Goal: Transaction & Acquisition: Download file/media

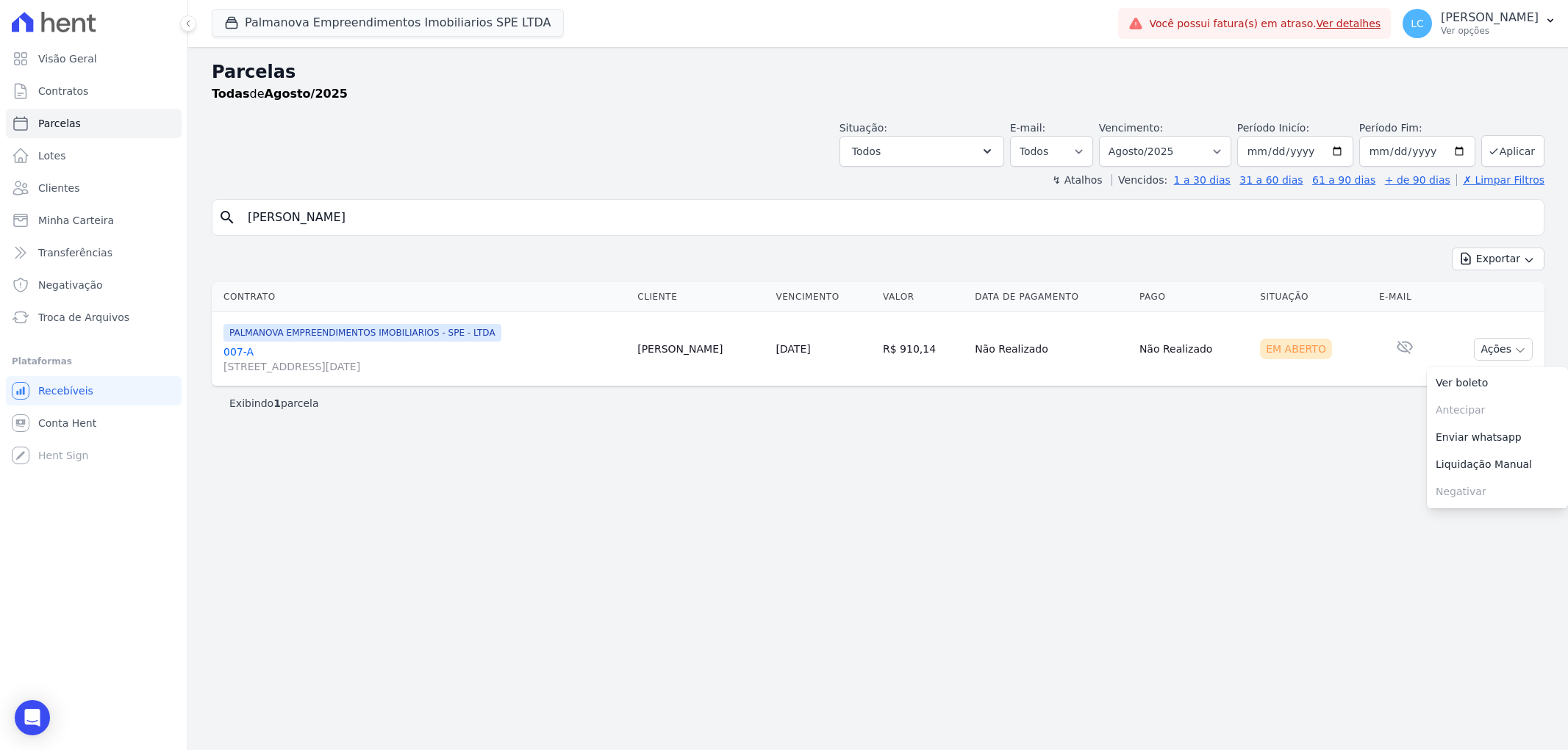
select select
click at [345, 28] on button "Palmanova Empreendimentos Imobiliarios SPE LTDA" at bounding box center [388, 22] width 352 height 28
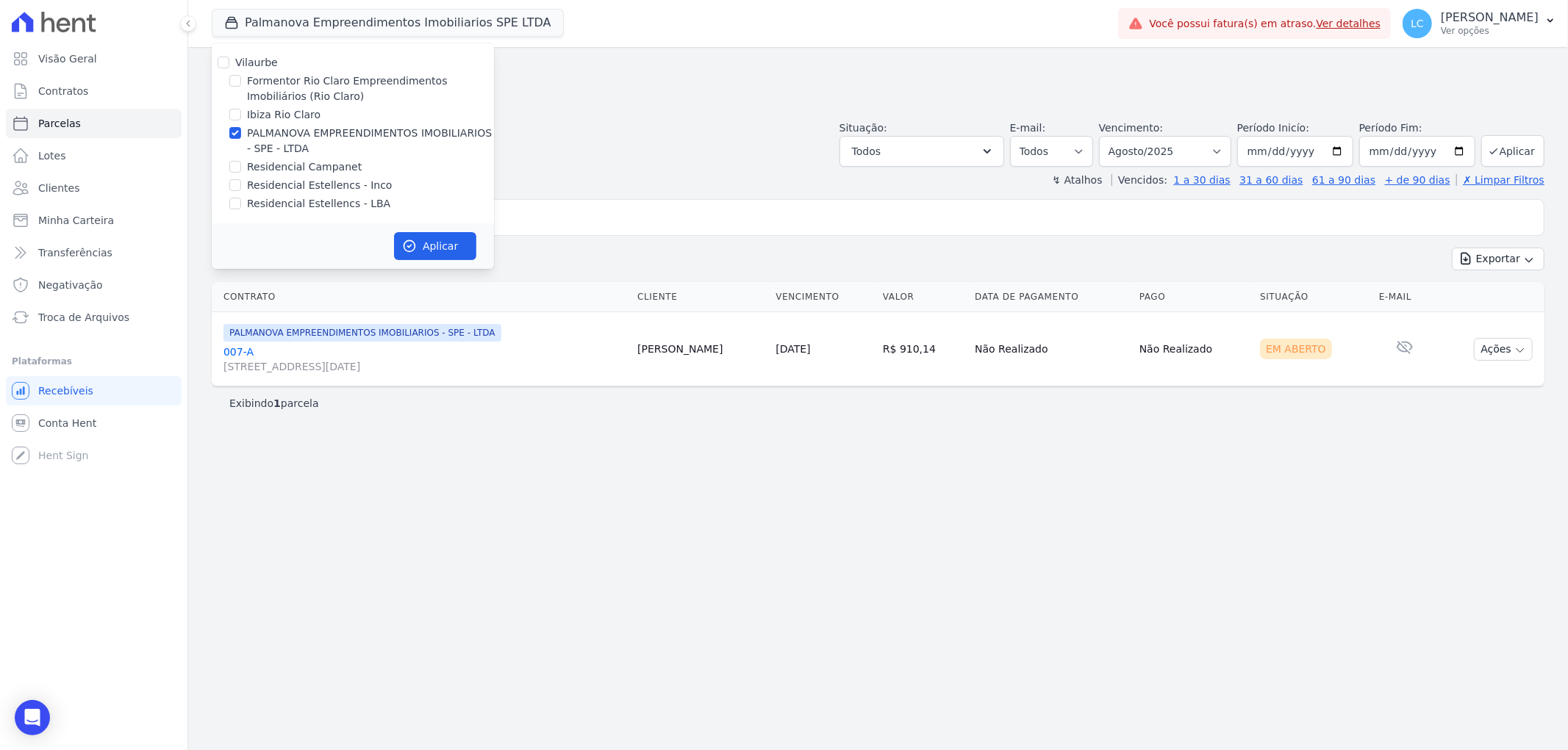
click at [238, 85] on div at bounding box center [235, 80] width 11 height 14
click at [238, 83] on input "Formentor Rio Claro Empreendimentos Imobiliários (Rio Claro)" at bounding box center [235, 81] width 11 height 11
checkbox input "true"
click at [239, 129] on input "PALMANOVA EMPREENDIMENTOS IMOBILIARIOS - SPE - LTDA" at bounding box center [235, 133] width 11 height 11
checkbox input "false"
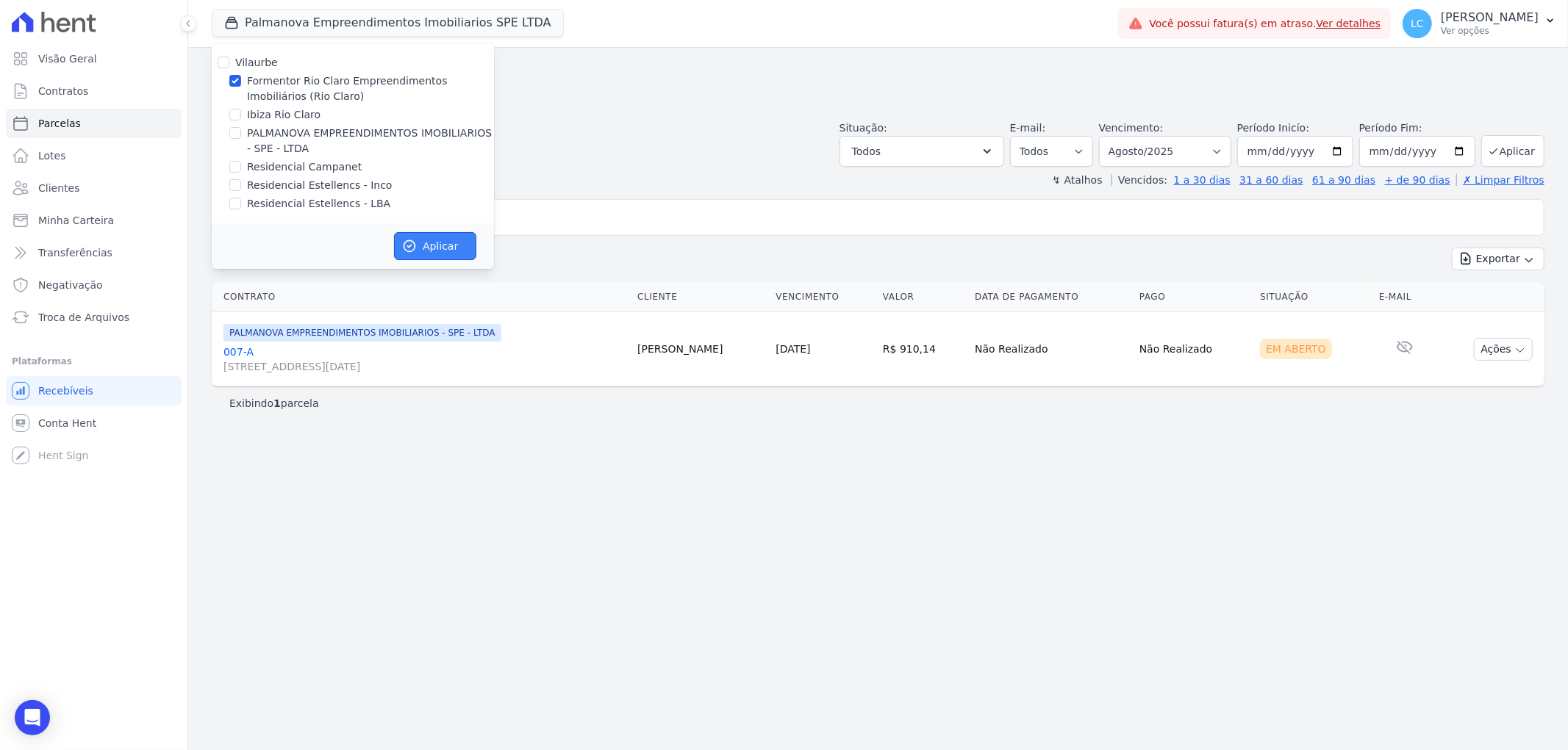
click at [429, 246] on button "Aplicar" at bounding box center [435, 245] width 83 height 28
select select
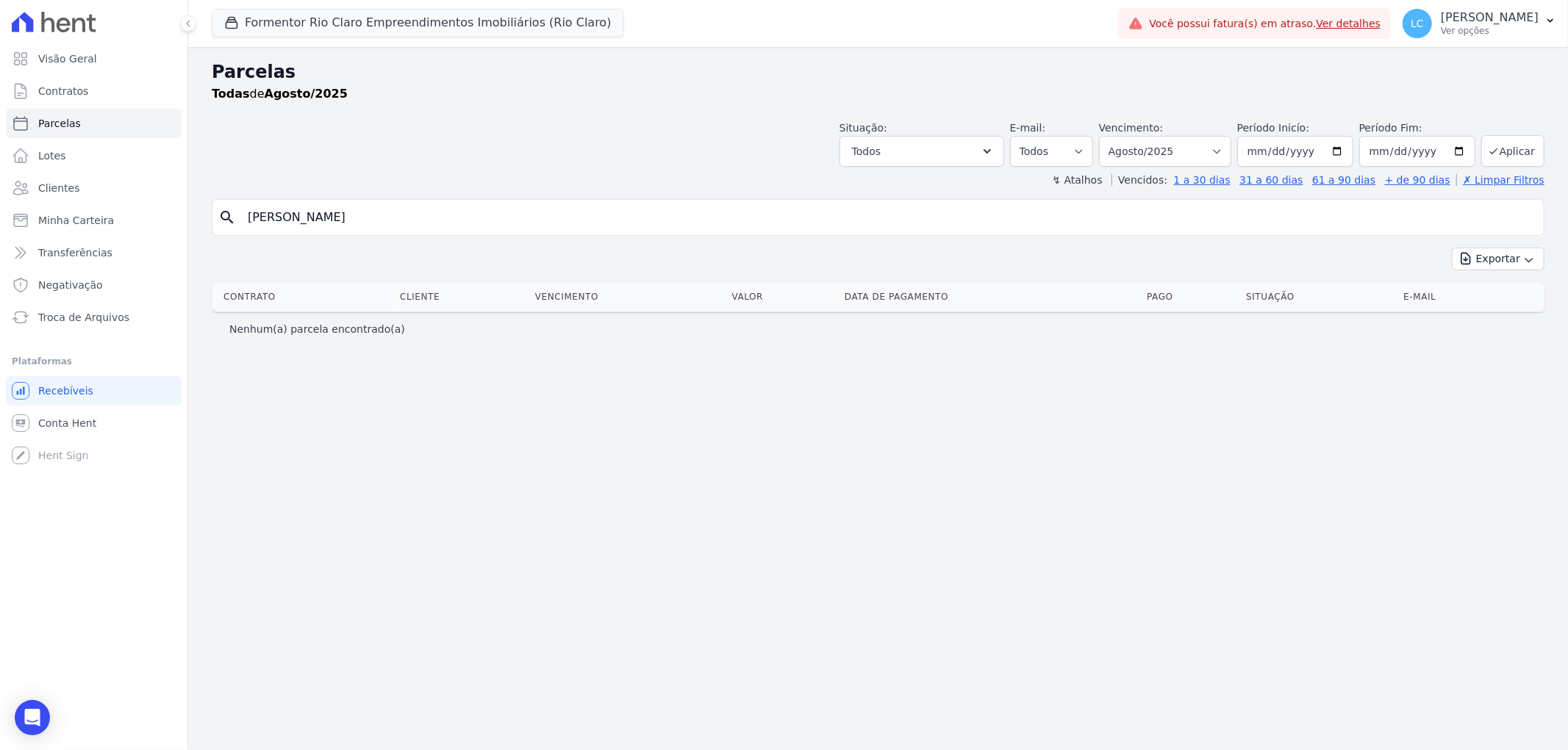
click at [515, 230] on input "Maria Jeane da Silva" at bounding box center [888, 217] width 1299 height 29
paste input "na de Paula Brandão"
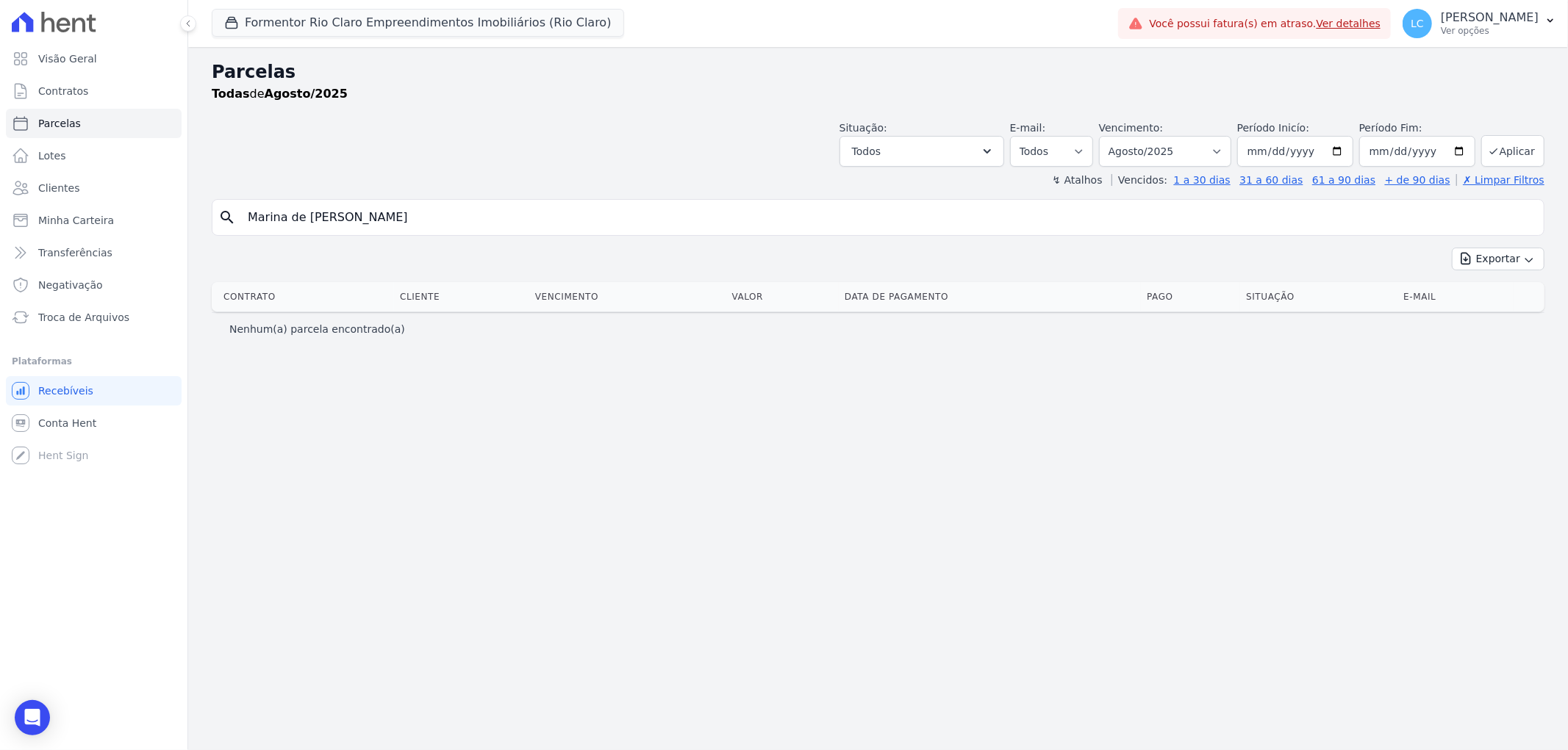
type input "Marina de [PERSON_NAME]"
select select
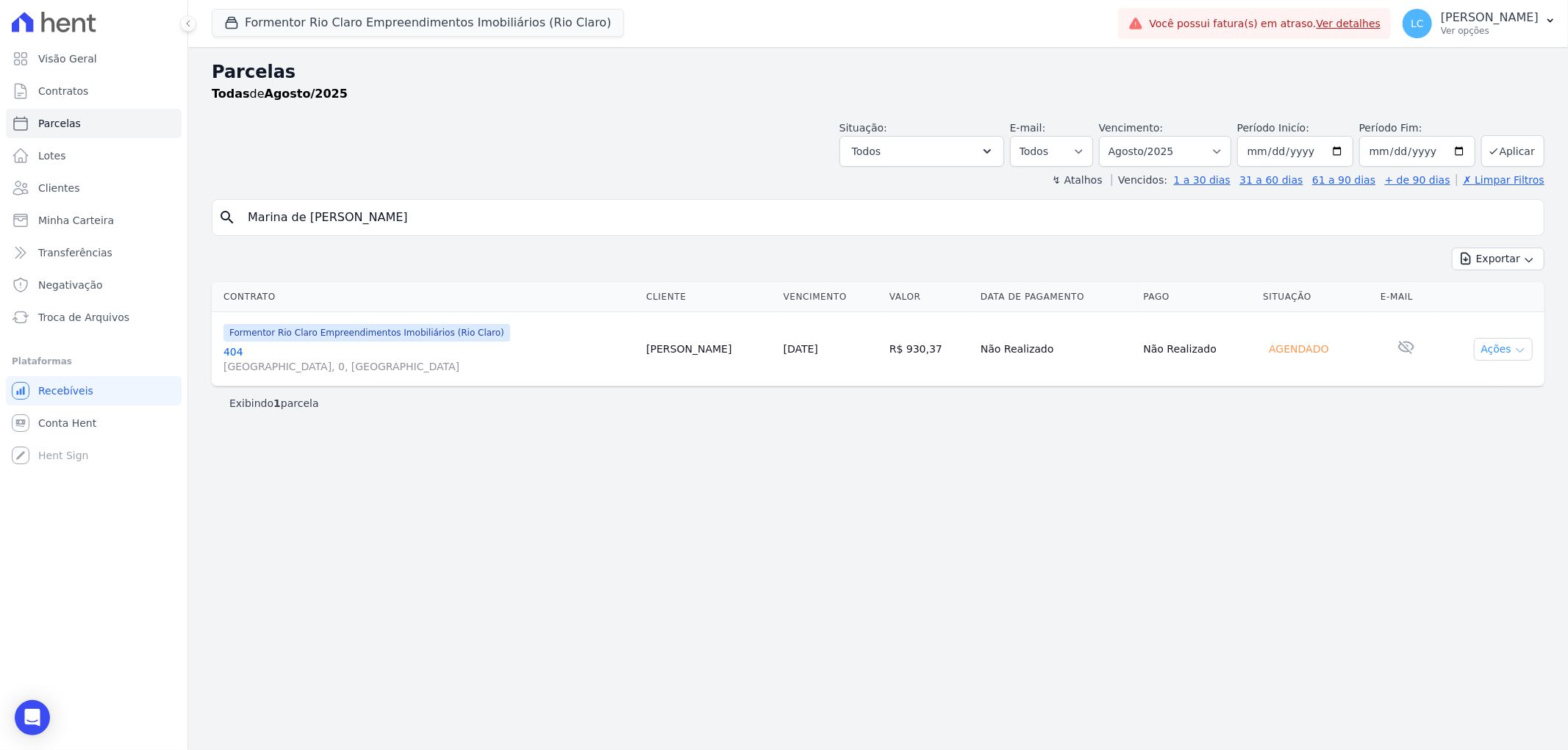
click at [1517, 351] on icon "button" at bounding box center [1520, 351] width 11 height 11
click at [1229, 150] on select "Filtrar por período ──────── Todos os meses Junho/2024 Julho/2024 Agosto/2024 S…" at bounding box center [1165, 151] width 132 height 30
select select "all"
click at [1120, 136] on select "Filtrar por período ──────── Todos os meses Junho/2024 Julho/2024 Agosto/2024 S…" at bounding box center [1165, 151] width 132 height 30
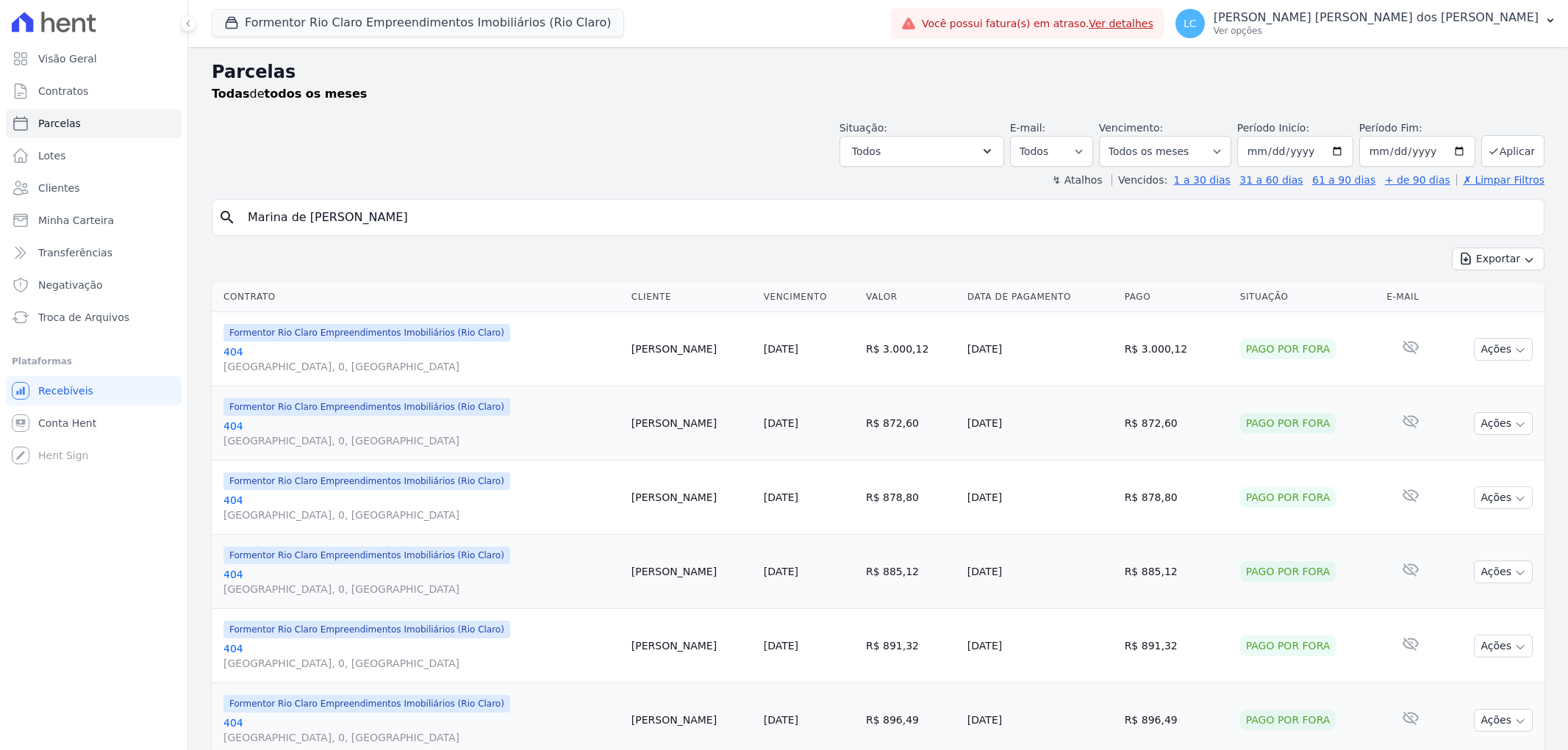
select select
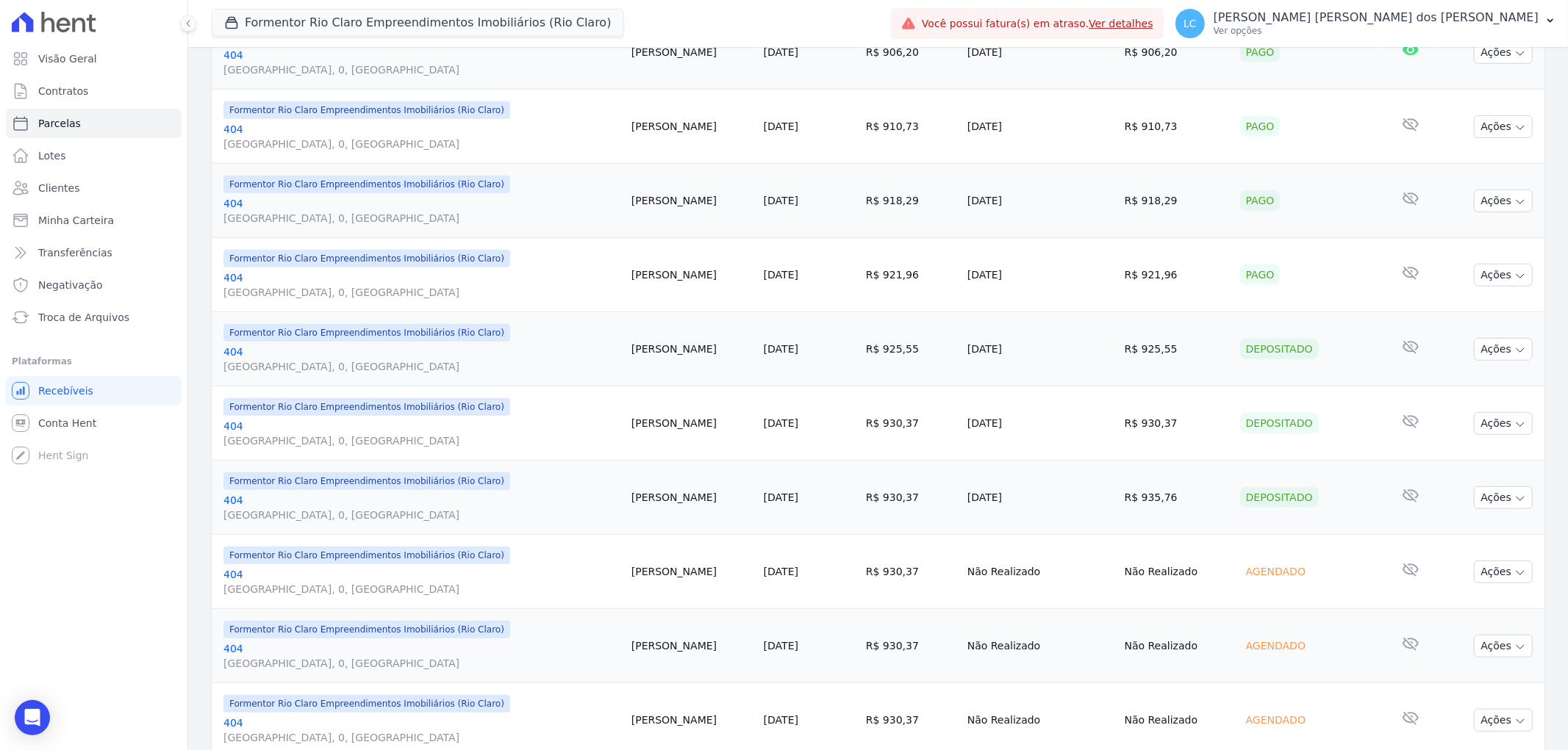
scroll to position [898, 0]
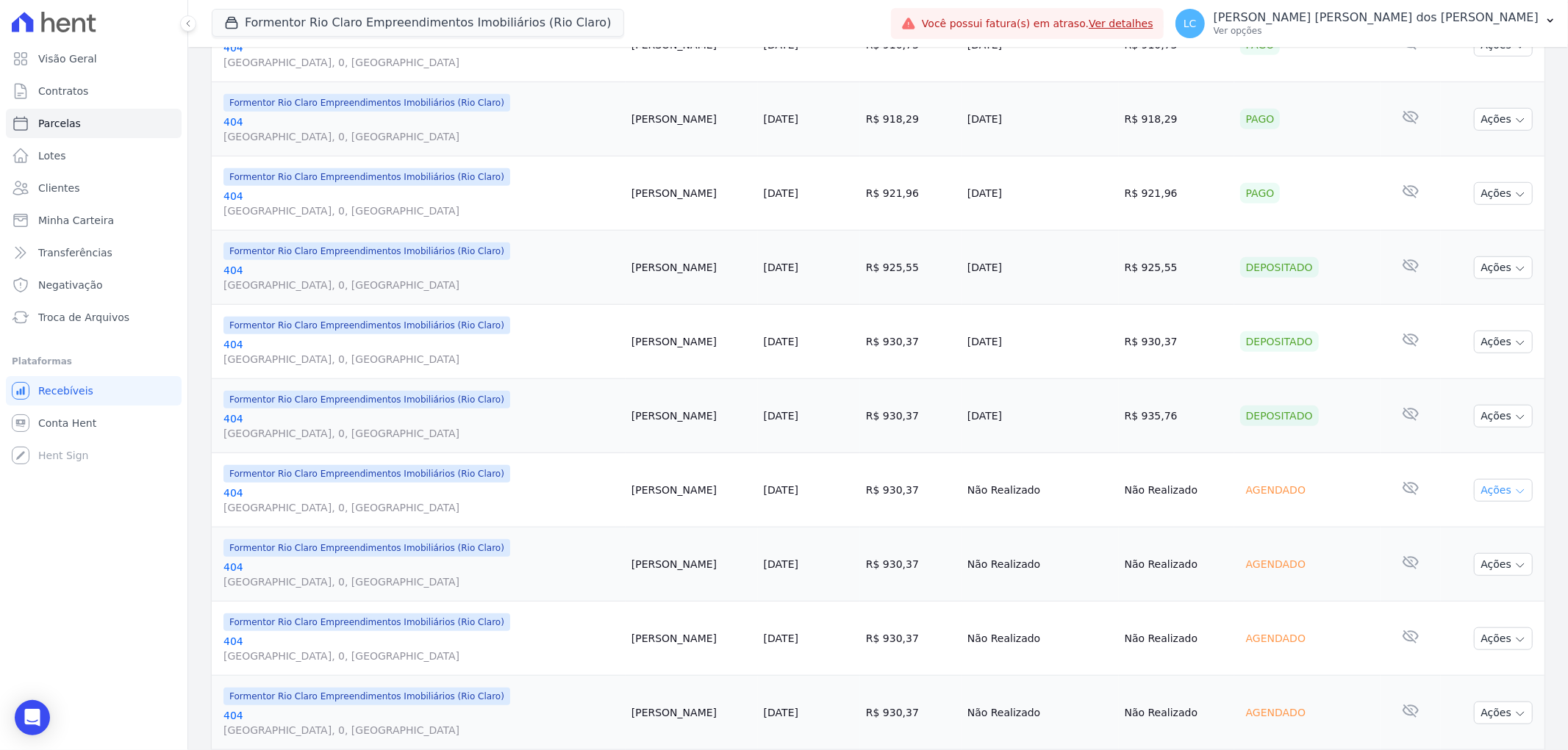
click at [1486, 492] on button "Ações" at bounding box center [1503, 490] width 59 height 23
drag, startPoint x: 1275, startPoint y: 494, endPoint x: 1218, endPoint y: 494, distance: 57.0
click at [1234, 494] on td "Agendado" at bounding box center [1307, 490] width 146 height 74
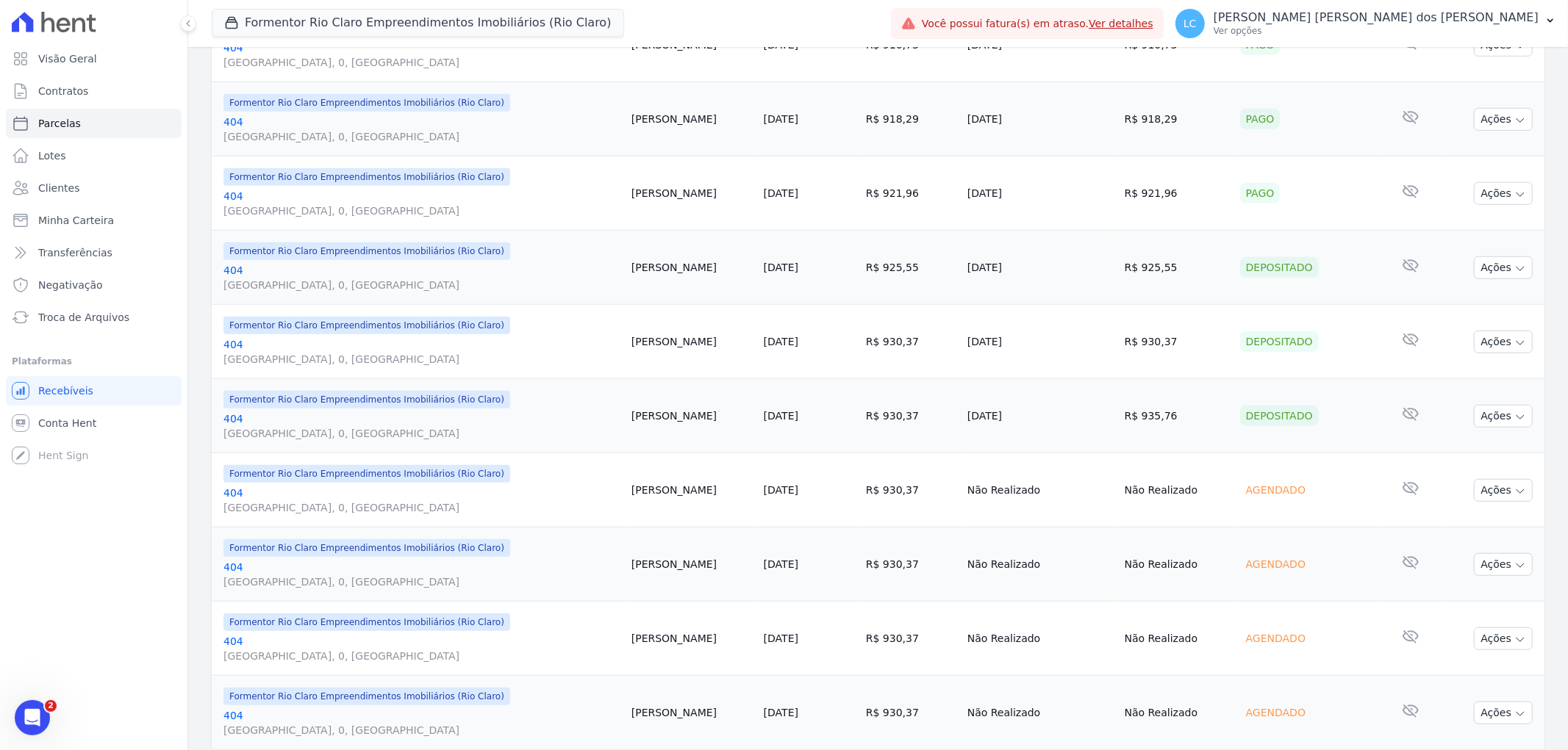
click at [1273, 513] on td "Agendado" at bounding box center [1307, 490] width 146 height 74
click at [1515, 492] on icon "button" at bounding box center [1520, 491] width 11 height 11
click at [68, 430] on span "Conta Hent" at bounding box center [67, 423] width 58 height 14
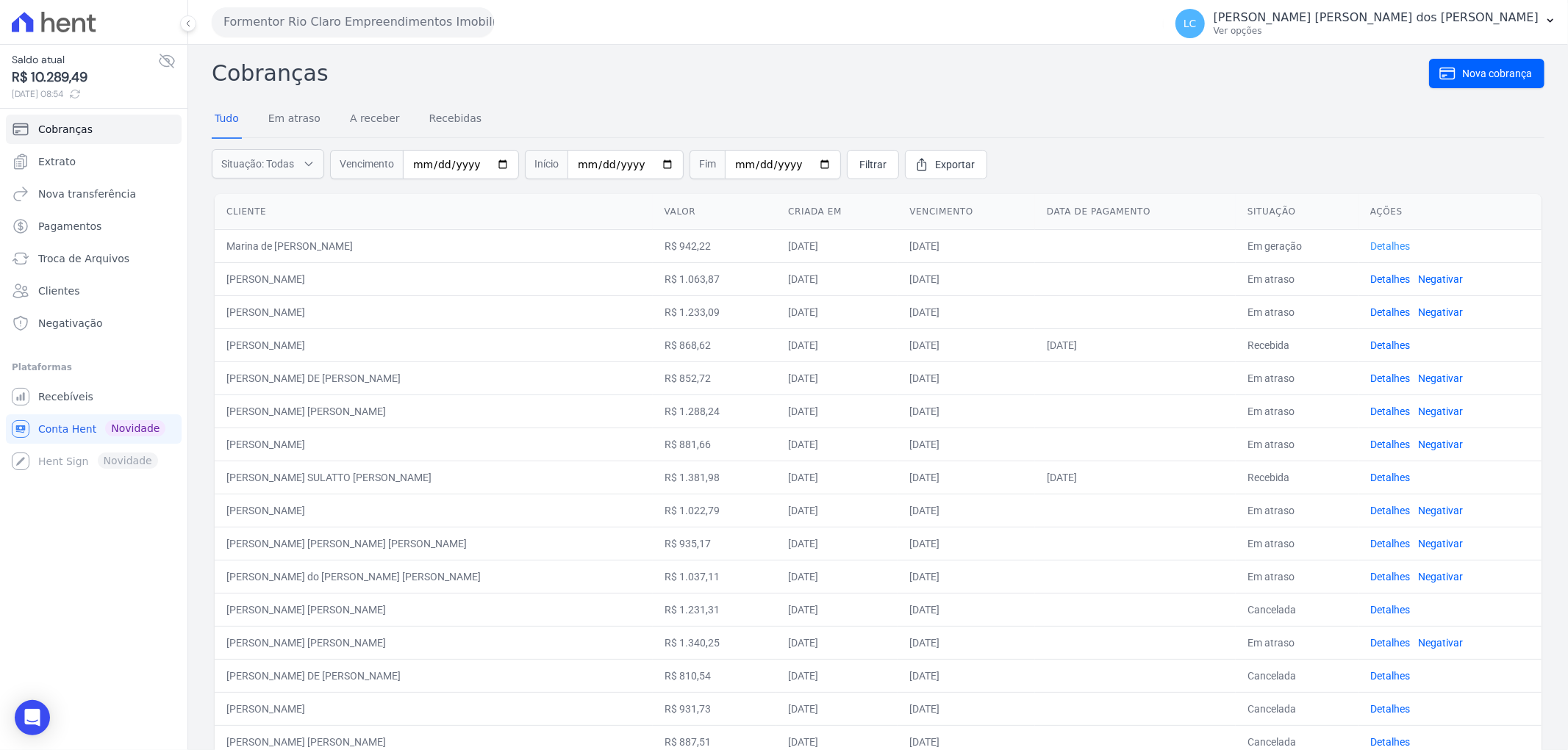
click at [1370, 244] on link "Detalhes" at bounding box center [1390, 246] width 40 height 11
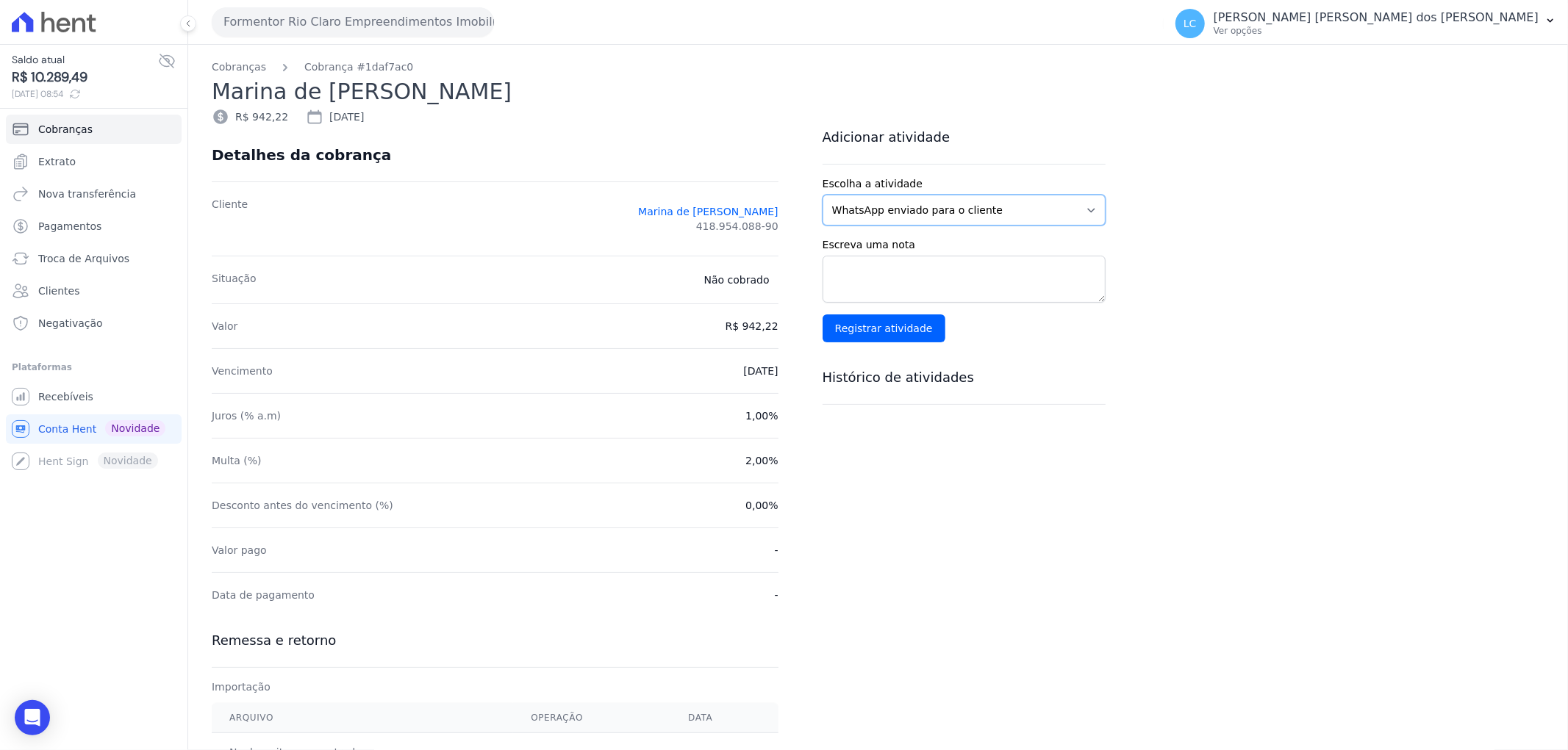
click at [1095, 207] on select "WhatsApp enviado para o cliente Adicionar um comentário Ligação feita para o cl…" at bounding box center [964, 210] width 283 height 30
click at [77, 431] on span "Conta Hent" at bounding box center [67, 429] width 58 height 14
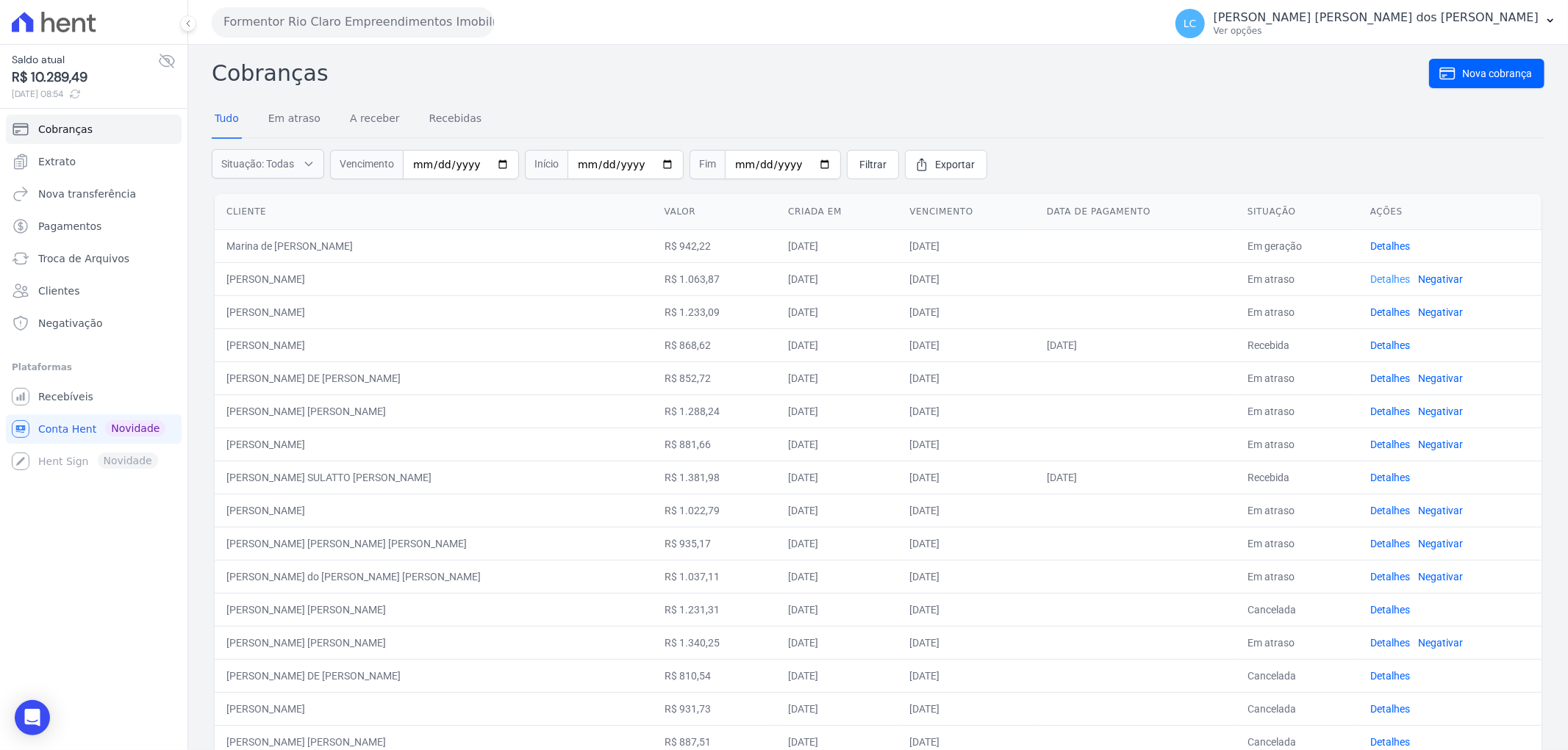
click at [1370, 281] on link "Detalhes" at bounding box center [1390, 279] width 40 height 11
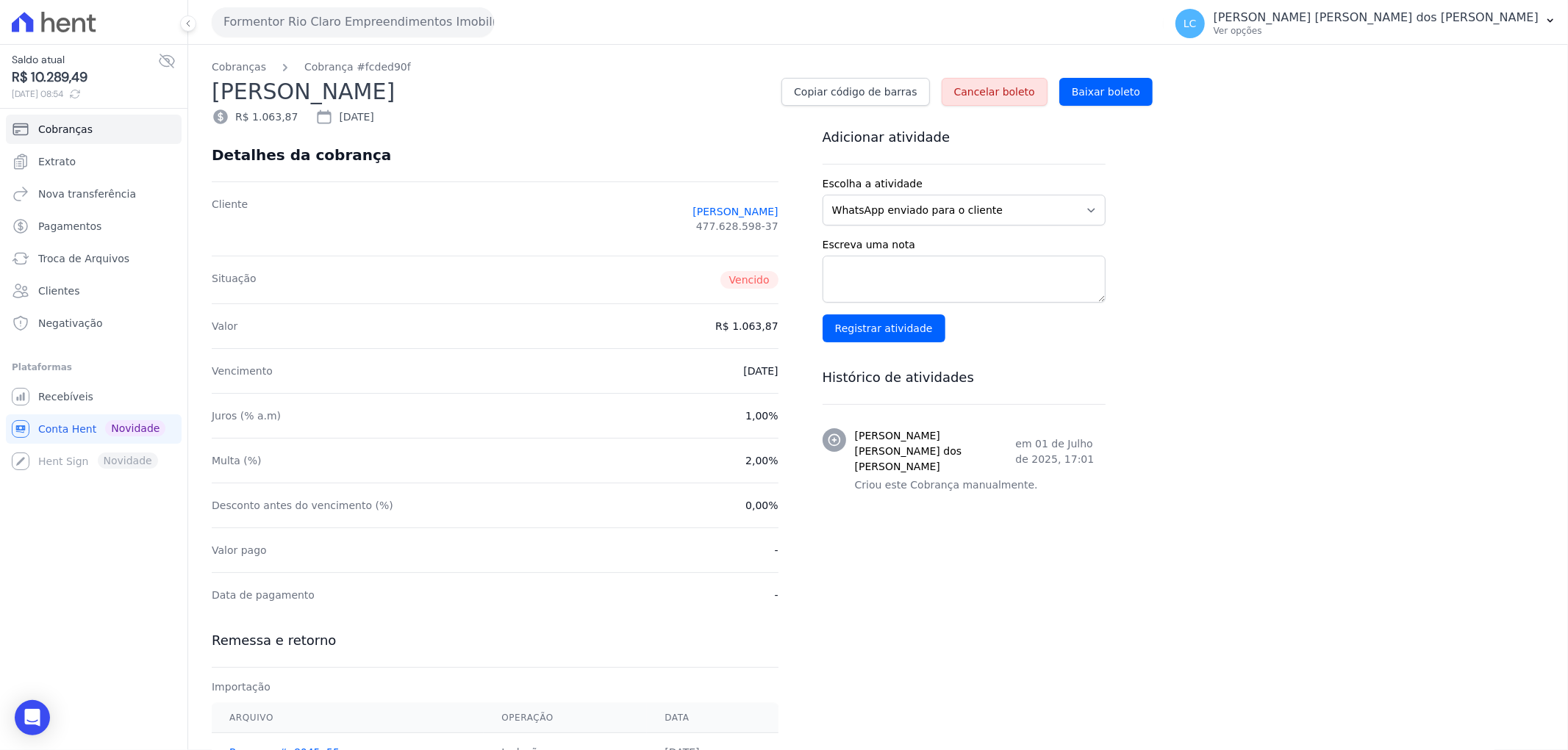
click at [72, 26] on icon at bounding box center [79, 25] width 13 height 14
click at [14, 17] on icon at bounding box center [53, 22] width 85 height 21
click at [63, 19] on icon at bounding box center [64, 25] width 14 height 14
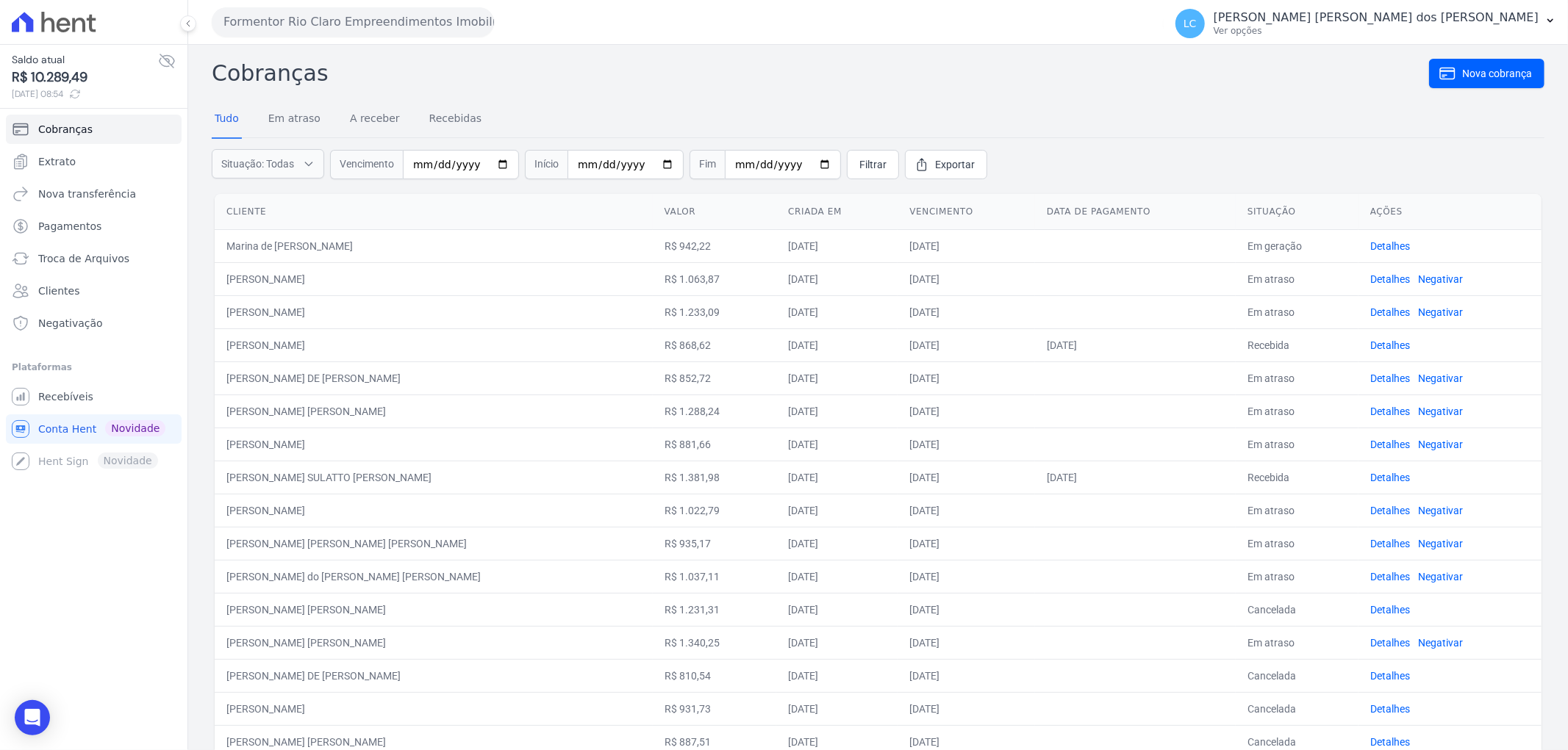
click at [1369, 195] on th "Ações" at bounding box center [1450, 212] width 184 height 36
click at [1370, 240] on link "Detalhes" at bounding box center [1390, 246] width 40 height 11
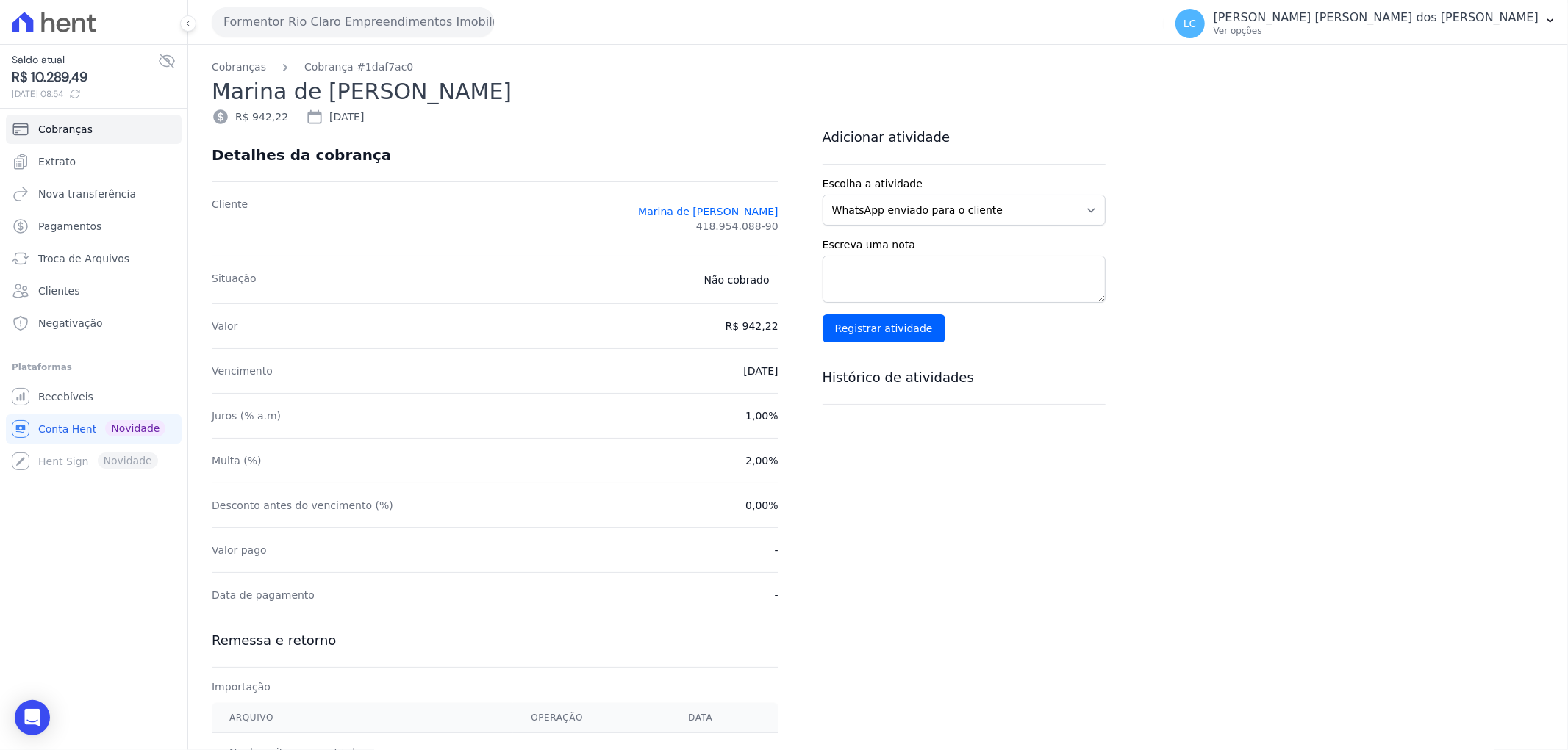
click at [39, 17] on icon at bounding box center [53, 22] width 85 height 21
click at [289, 26] on button "Formentor Rio Claro Empreendimentos Imobiliários (Rio Claro)" at bounding box center [353, 22] width 282 height 29
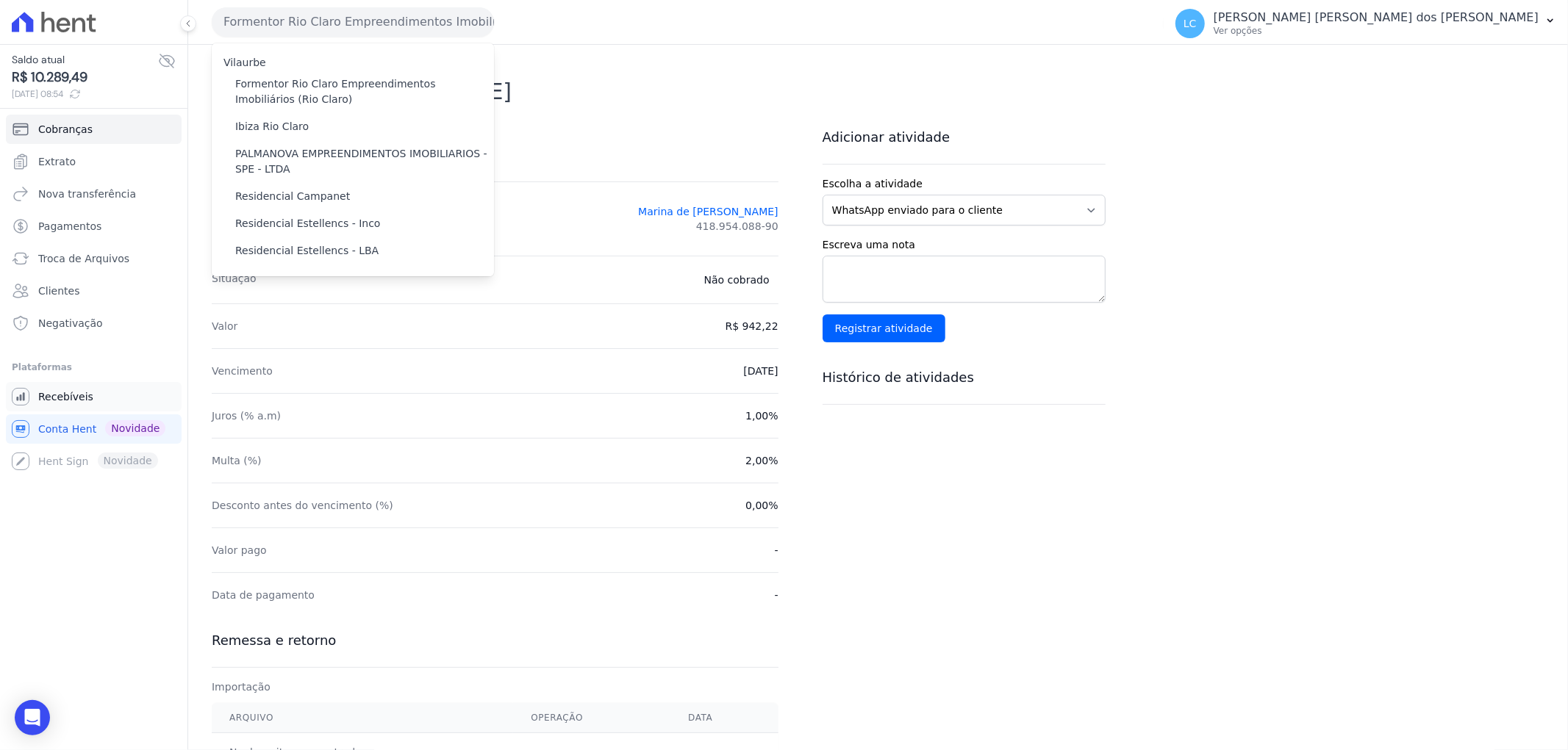
click at [54, 405] on link "Recebíveis" at bounding box center [93, 396] width 176 height 29
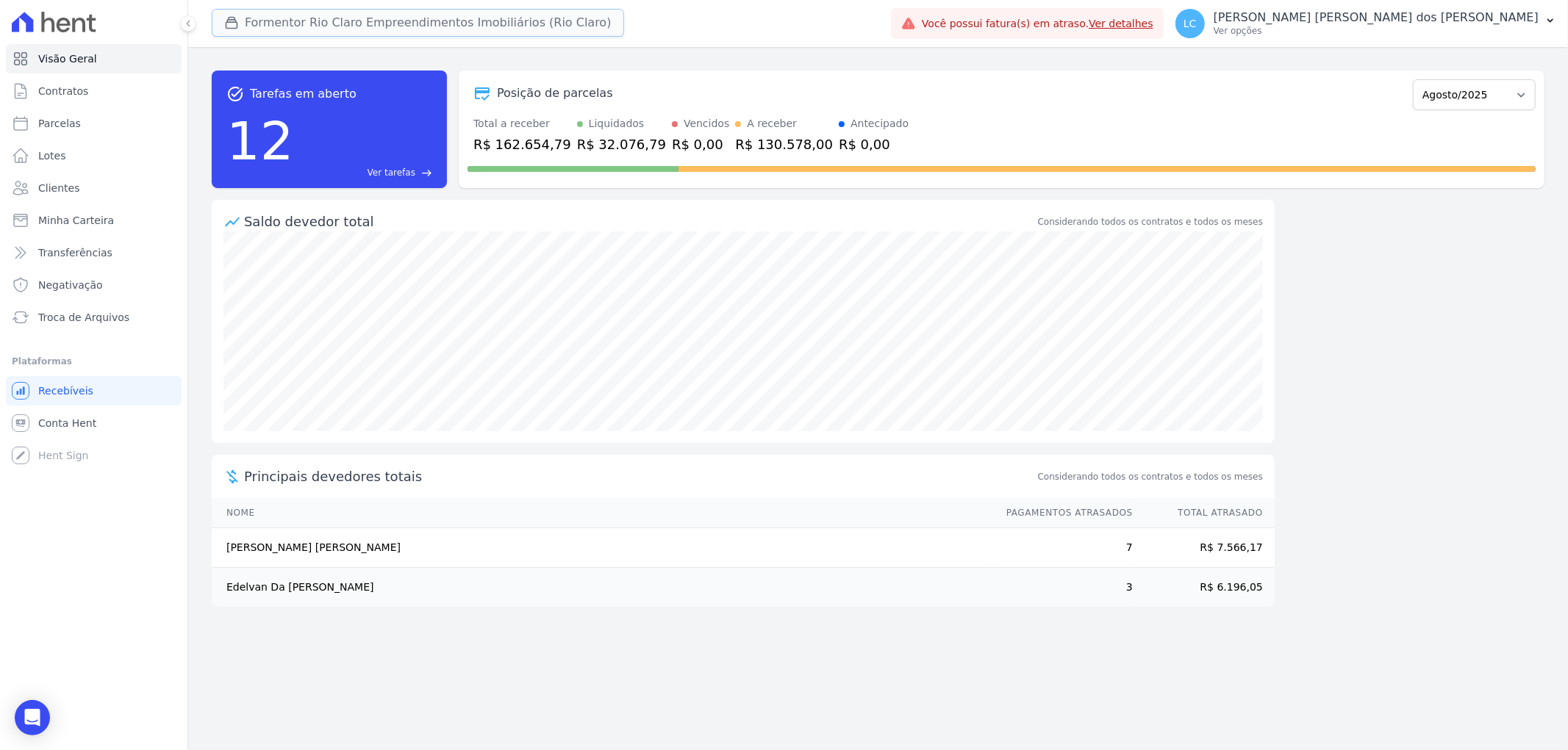
click at [325, 18] on button "Formentor Rio Claro Empreendimentos Imobiliários (Rio Claro)" at bounding box center [418, 22] width 413 height 28
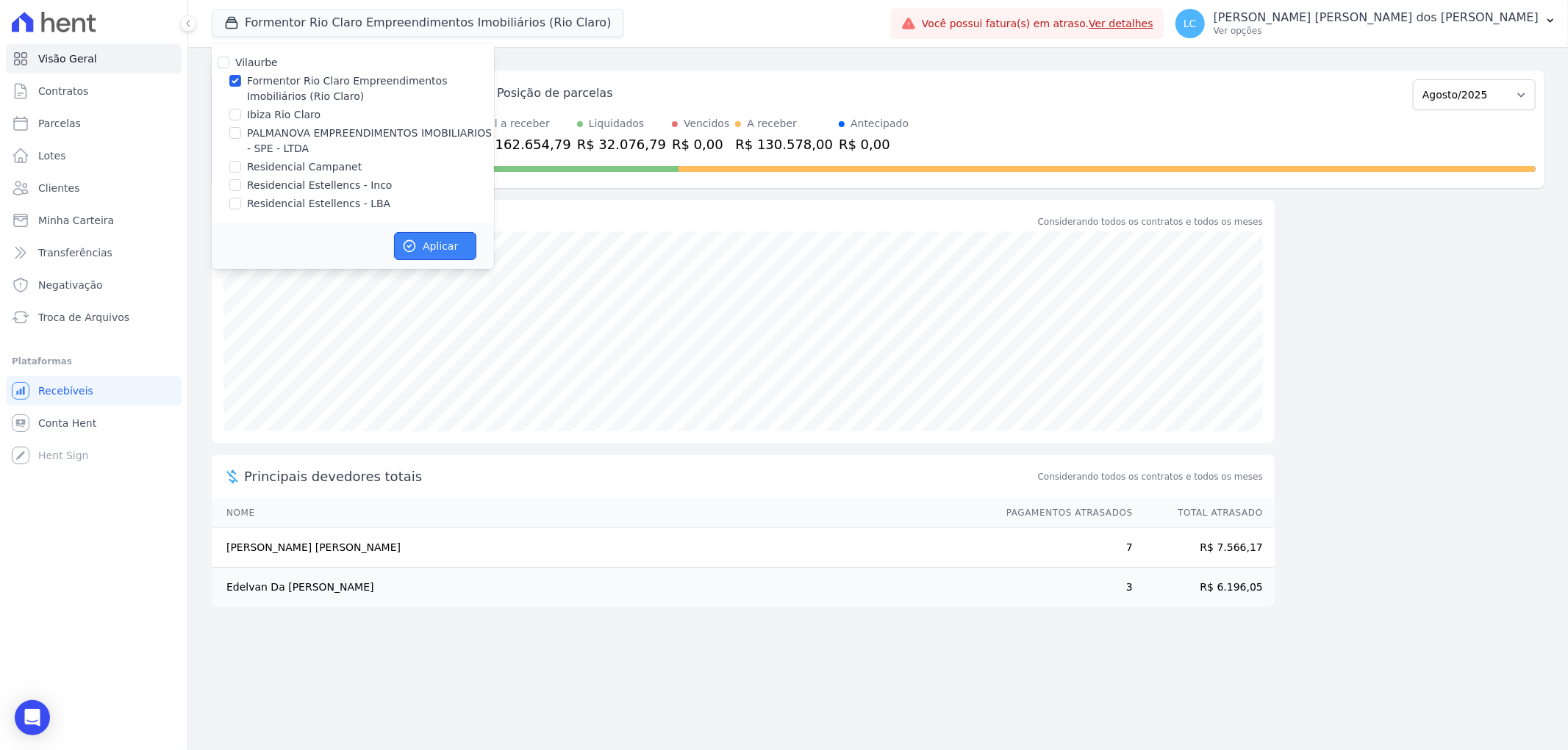
click at [455, 241] on button "Aplicar" at bounding box center [435, 245] width 83 height 28
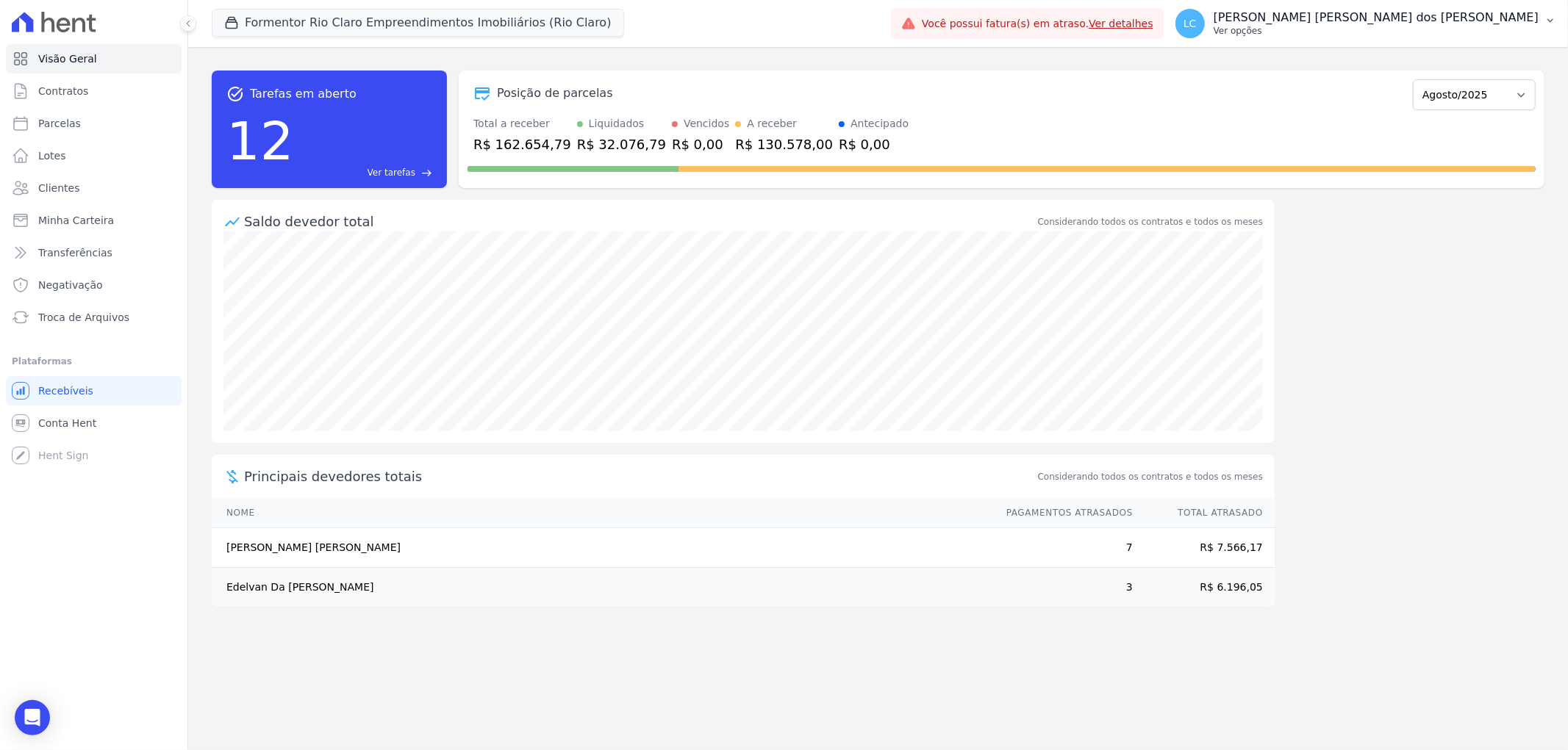
click at [1205, 21] on span "LC" at bounding box center [1190, 23] width 29 height 29
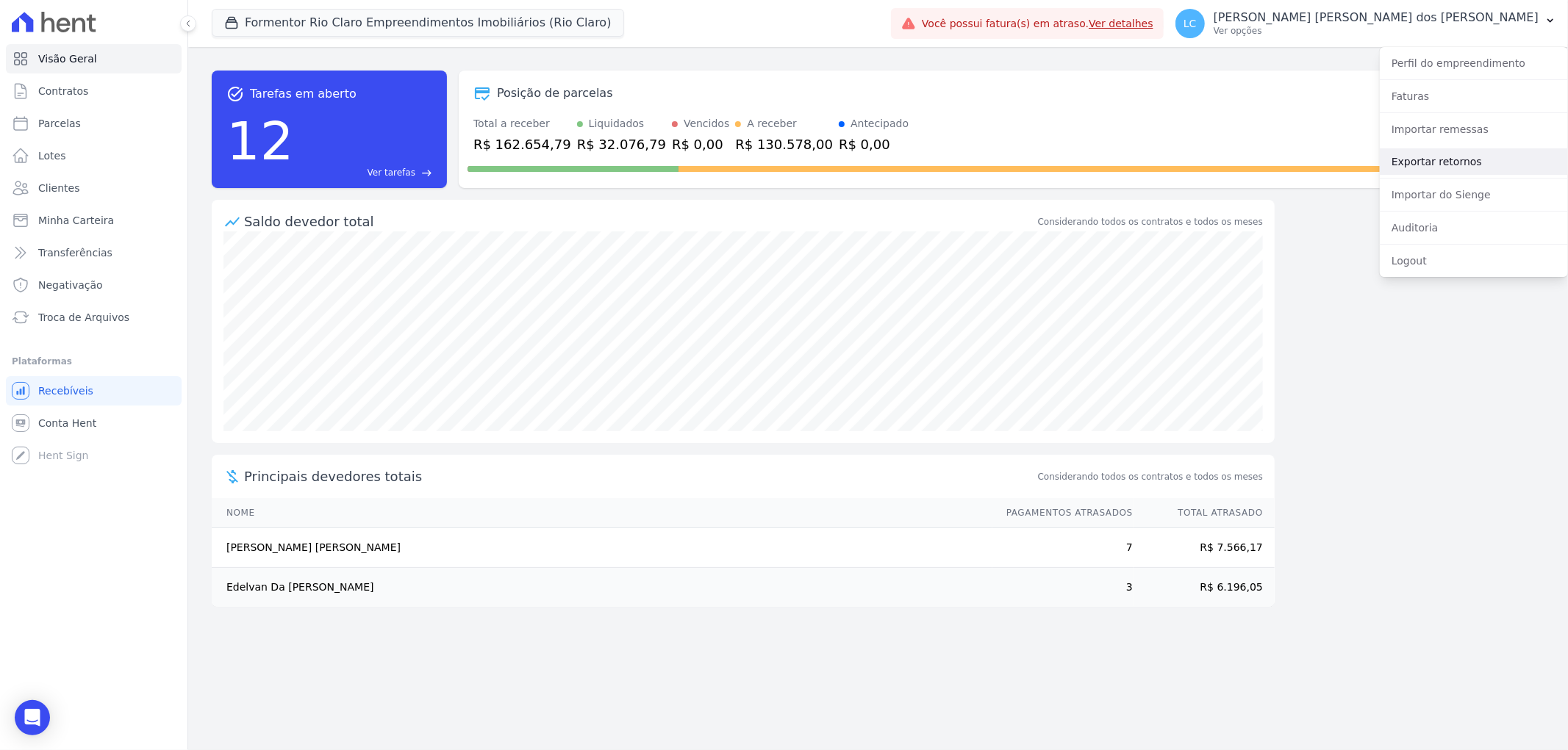
click at [1442, 166] on link "Exportar retornos" at bounding box center [1474, 162] width 188 height 27
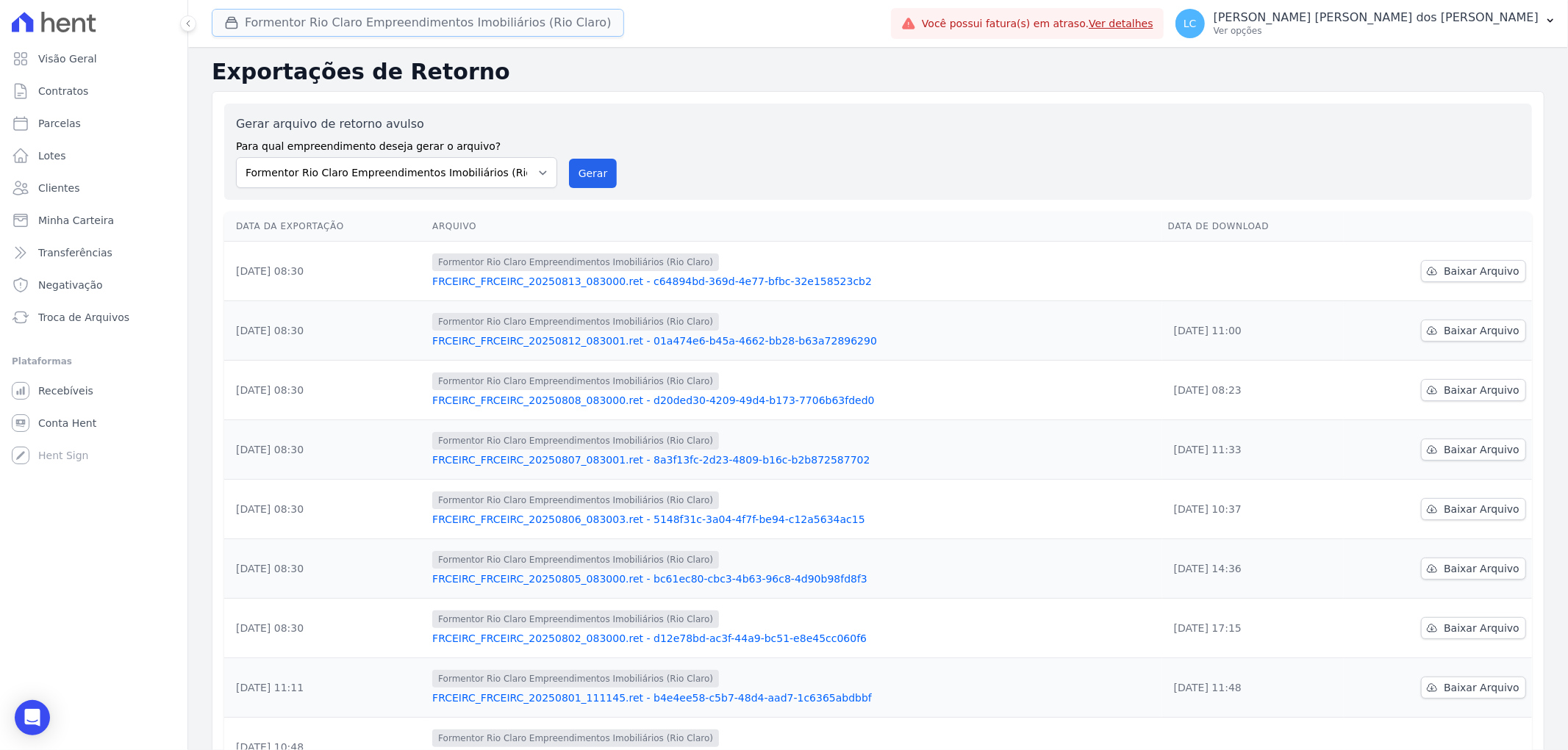
click at [388, 14] on button "Formentor Rio Claro Empreendimentos Imobiliários (Rio Claro)" at bounding box center [418, 22] width 413 height 28
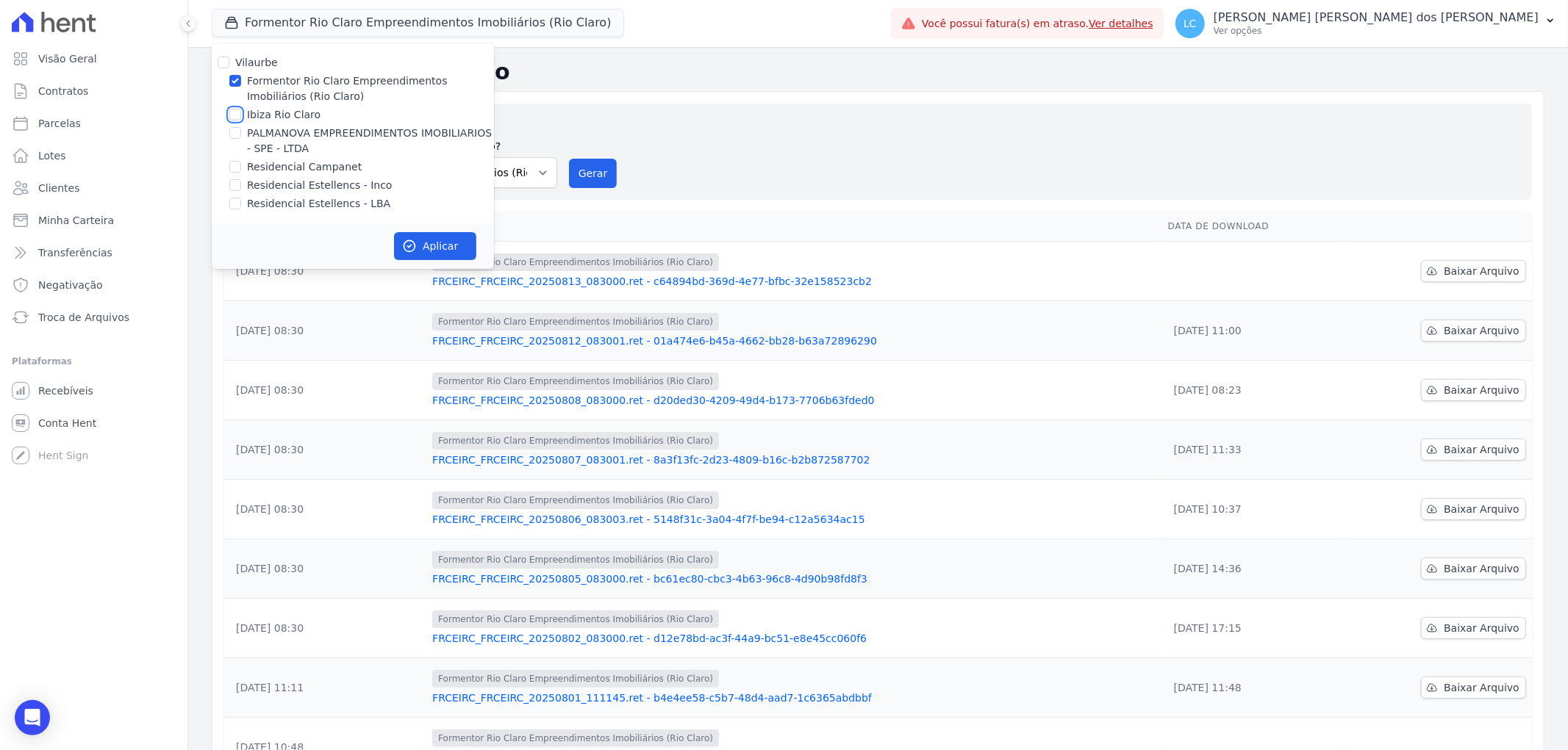
click at [235, 115] on input "Ibiza Rio Claro" at bounding box center [235, 114] width 11 height 11
checkbox input "true"
click at [239, 76] on input "Formentor Rio Claro Empreendimentos Imobiliários (Rio Claro)" at bounding box center [235, 81] width 11 height 11
checkbox input "false"
click at [433, 245] on button "Aplicar" at bounding box center [435, 245] width 83 height 28
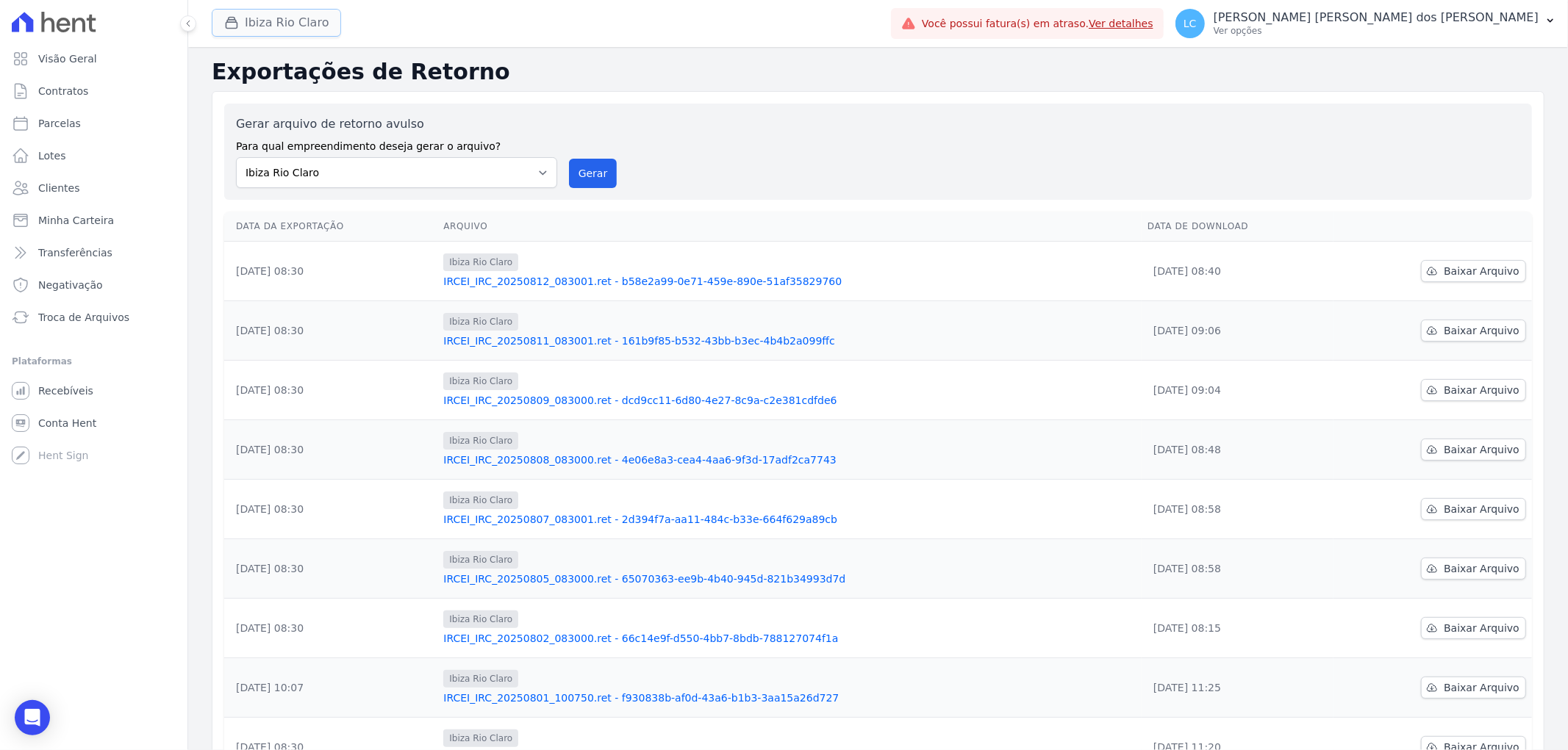
click at [300, 34] on button "Ibiza Rio Claro" at bounding box center [277, 22] width 129 height 28
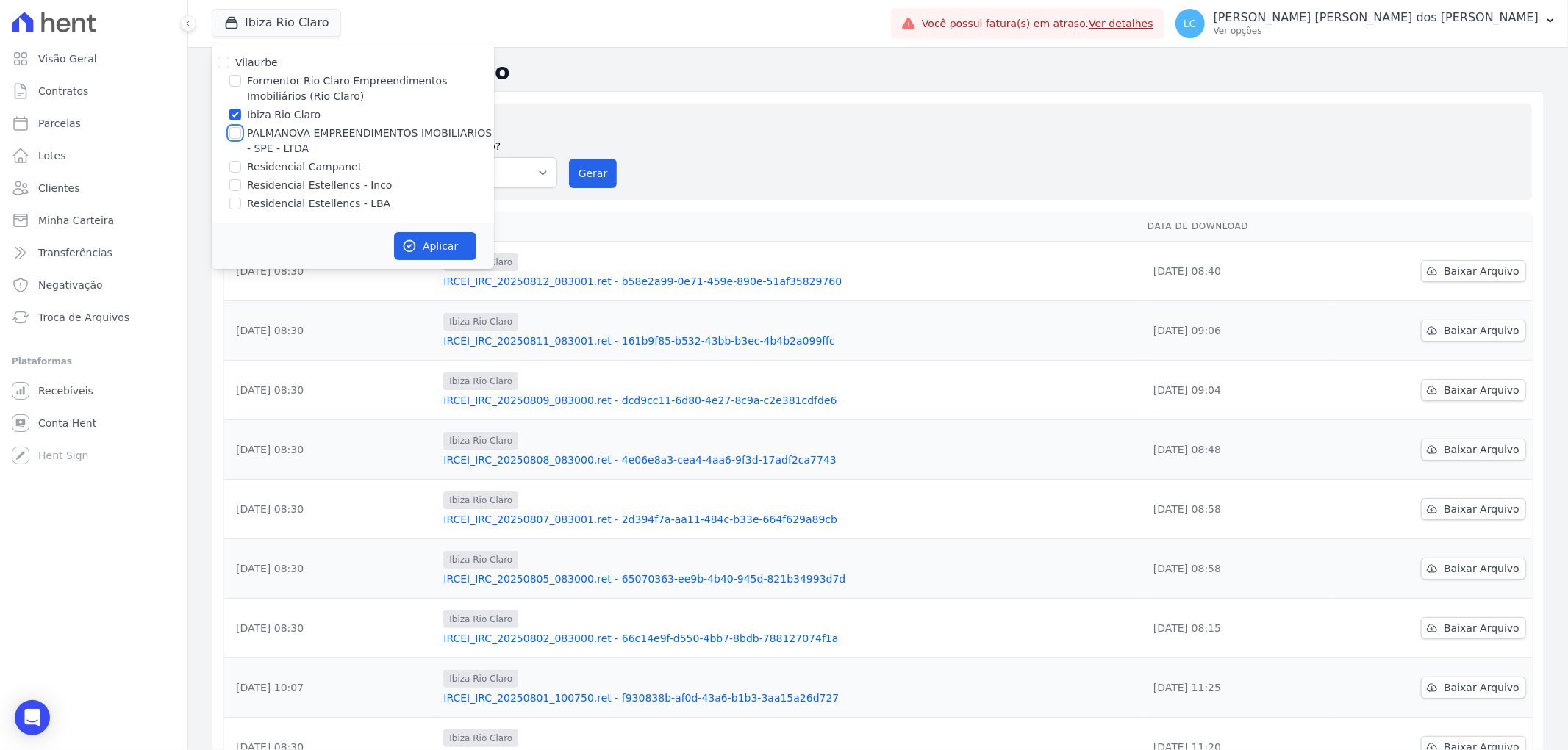
click at [230, 134] on input "PALMANOVA EMPREENDIMENTOS IMOBILIARIOS - SPE - LTDA" at bounding box center [235, 133] width 11 height 11
checkbox input "true"
click at [238, 108] on input "Ibiza Rio Claro" at bounding box center [235, 114] width 11 height 11
checkbox input "false"
click at [419, 248] on button "Aplicar" at bounding box center [435, 245] width 83 height 28
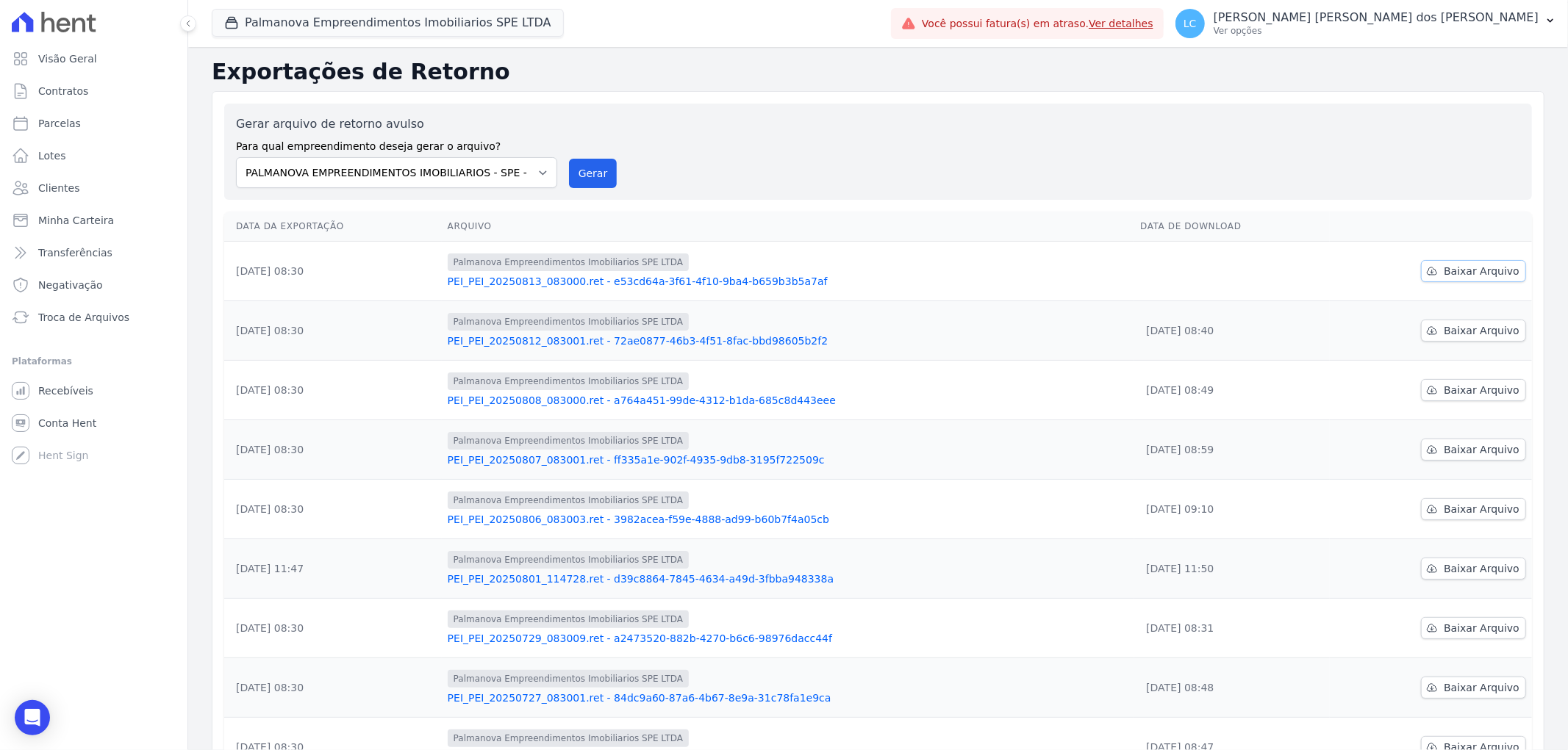
click at [1454, 274] on span "Baixar Arquivo" at bounding box center [1482, 271] width 76 height 14
click at [377, 11] on button "Palmanova Empreendimentos Imobiliarios SPE LTDA" at bounding box center [388, 22] width 352 height 28
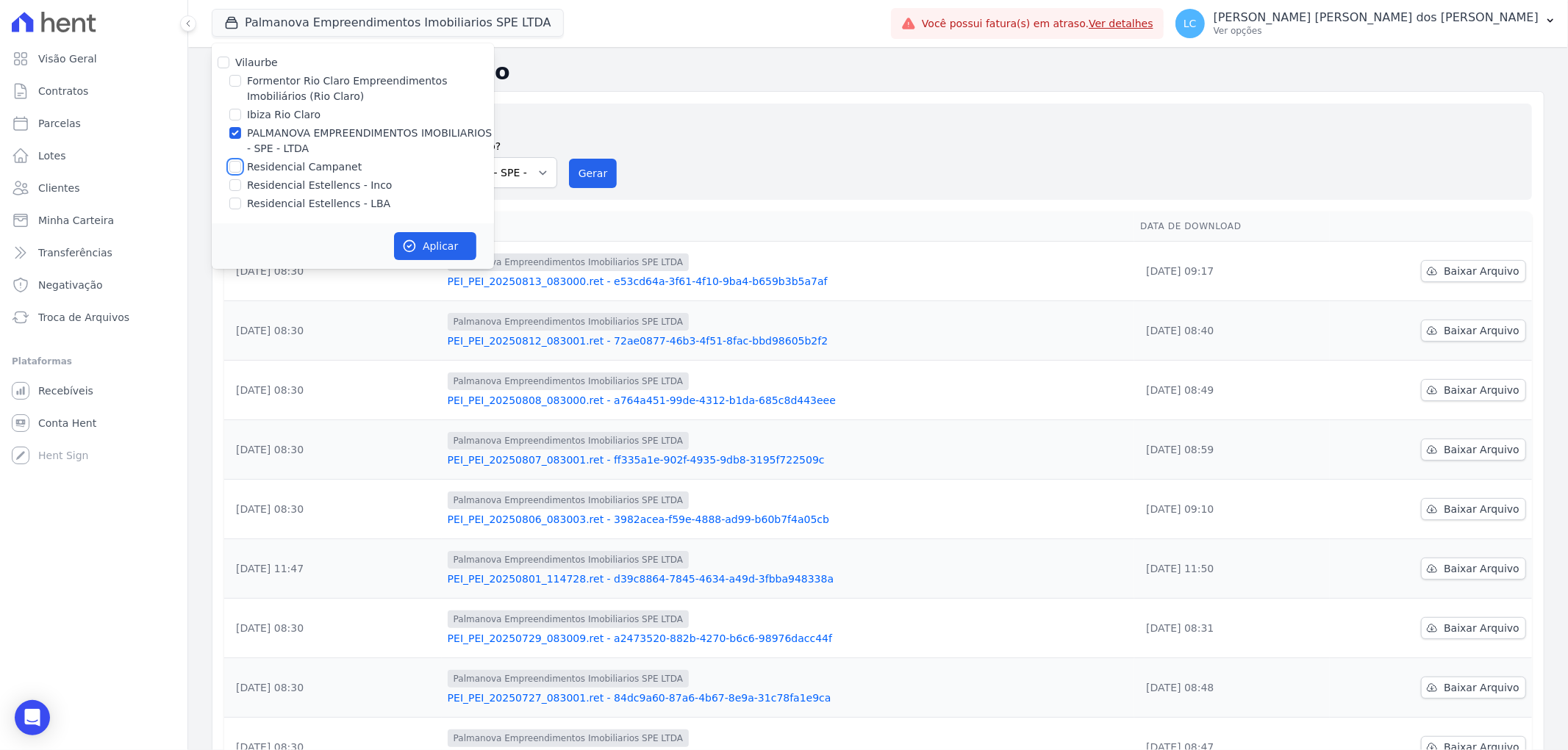
click at [236, 164] on input "Residencial Campanet" at bounding box center [235, 166] width 11 height 11
checkbox input "true"
click at [236, 128] on input "PALMANOVA EMPREENDIMENTOS IMOBILIARIOS - SPE - LTDA" at bounding box center [235, 133] width 11 height 11
checkbox input "false"
click at [437, 248] on button "Aplicar" at bounding box center [435, 245] width 83 height 28
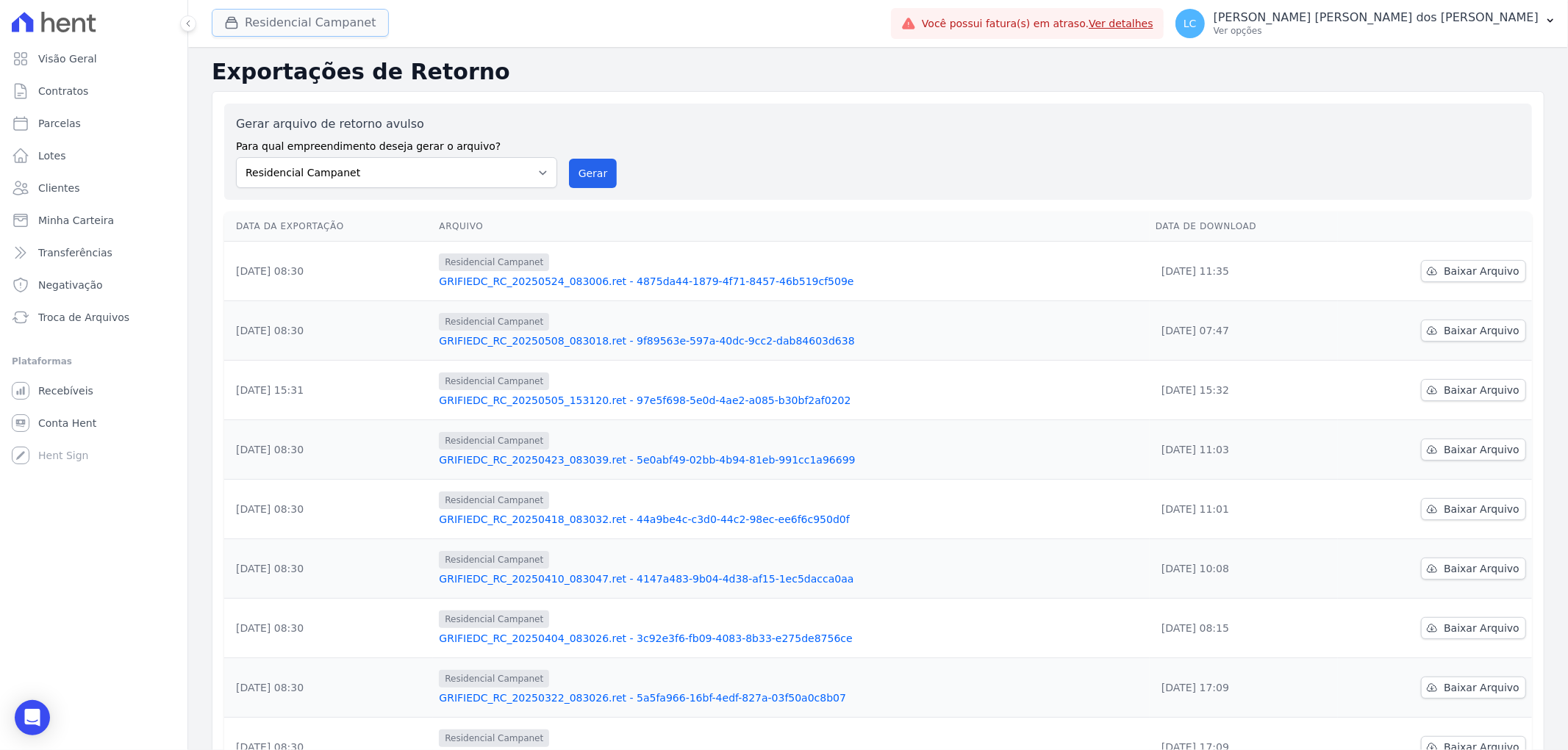
click at [303, 22] on button "Residencial Campanet" at bounding box center [300, 22] width 177 height 28
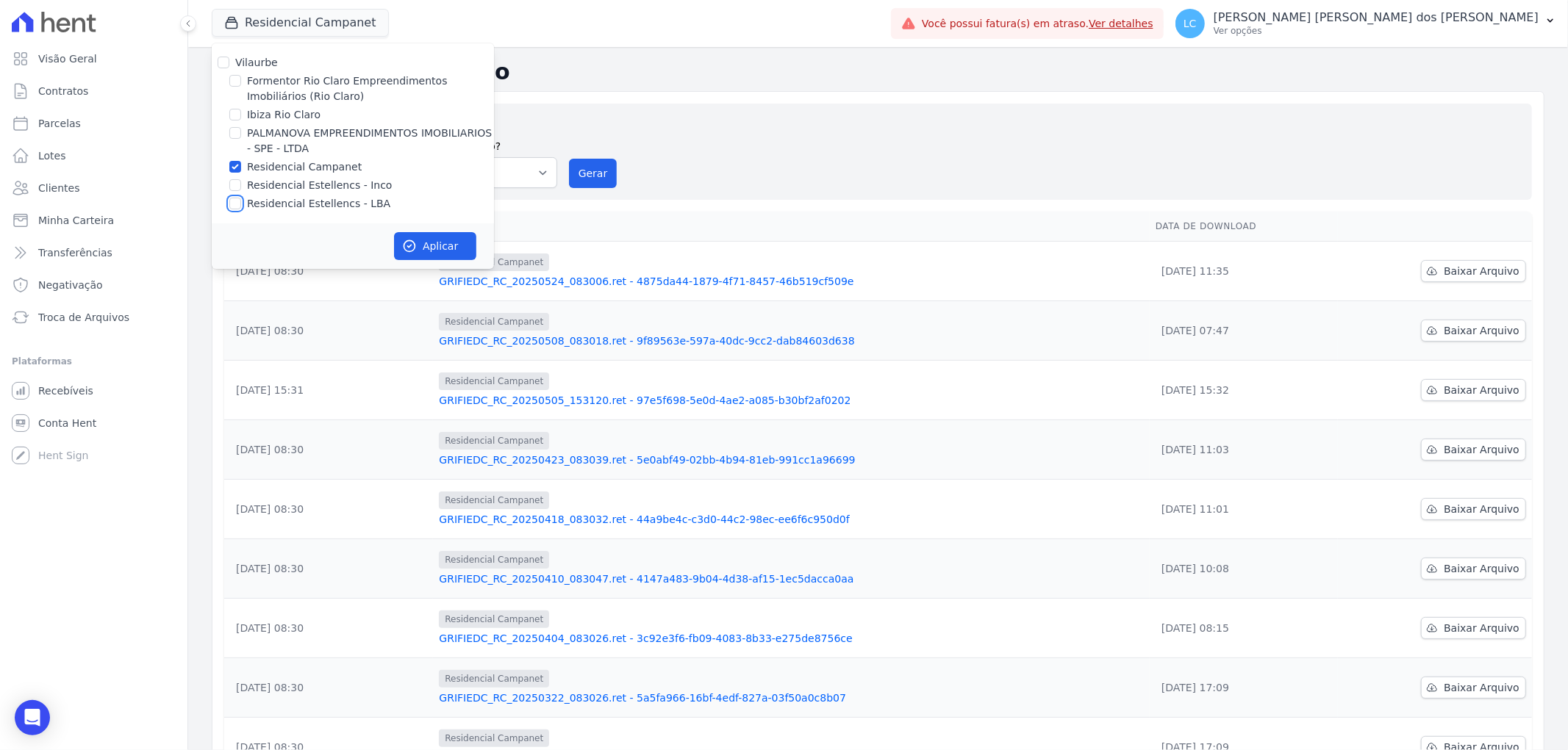
click at [235, 202] on input "Residencial Estellencs - LBA" at bounding box center [235, 203] width 11 height 11
checkbox input "true"
click at [233, 166] on input "Residencial Campanet" at bounding box center [235, 166] width 11 height 11
checkbox input "false"
click at [422, 248] on button "Aplicar" at bounding box center [435, 245] width 83 height 28
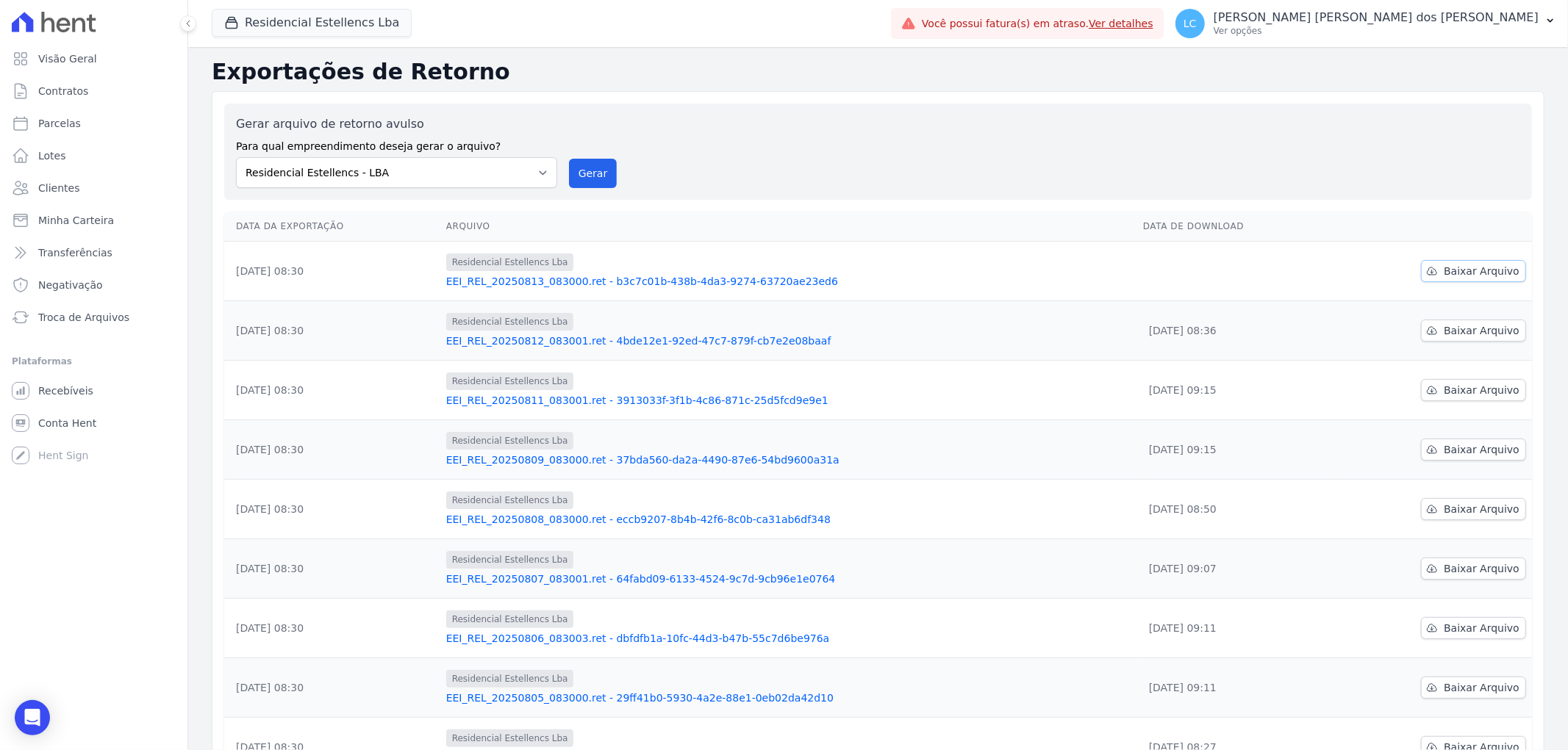
click at [1466, 275] on span "Baixar Arquivo" at bounding box center [1482, 271] width 76 height 14
